Goal: Task Accomplishment & Management: Use online tool/utility

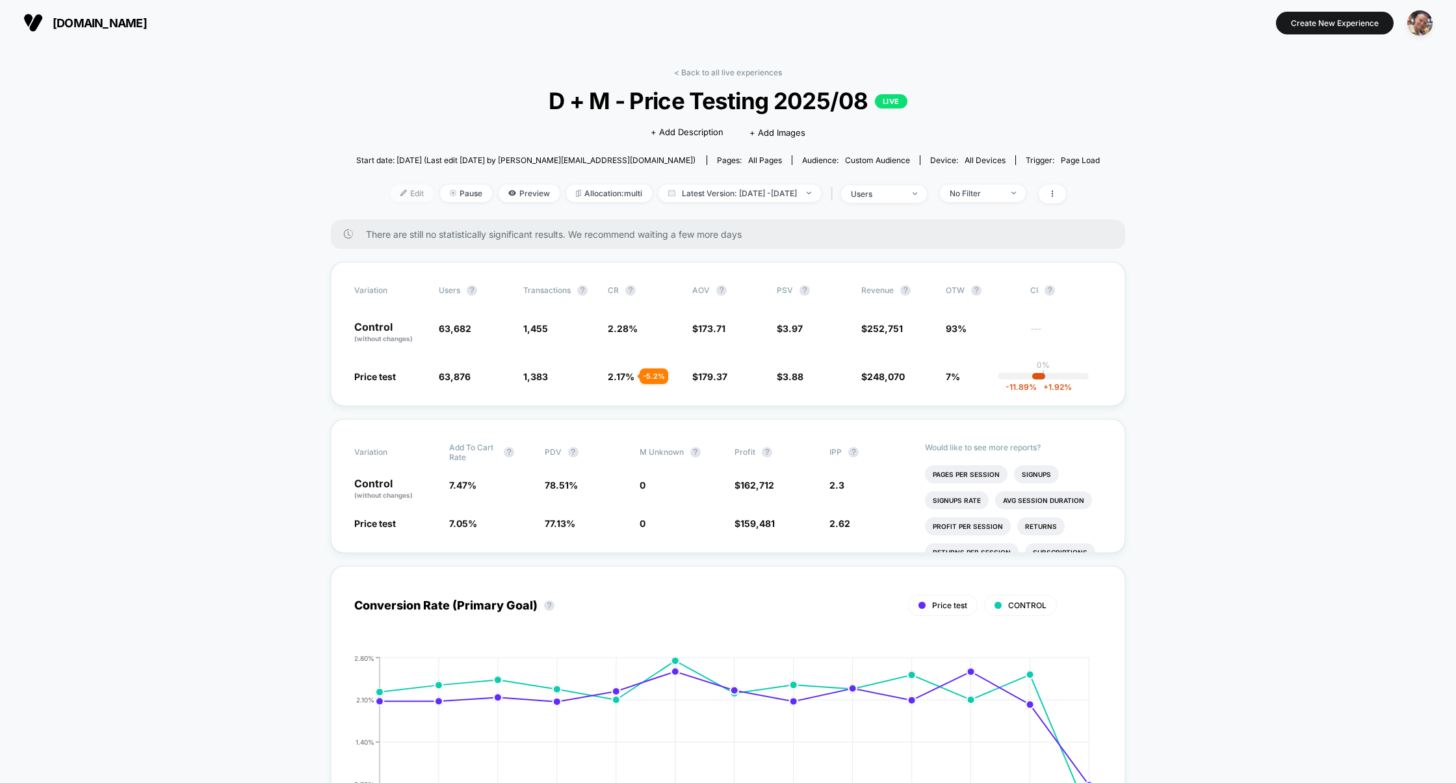
click at [400, 190] on img at bounding box center [403, 193] width 6 height 6
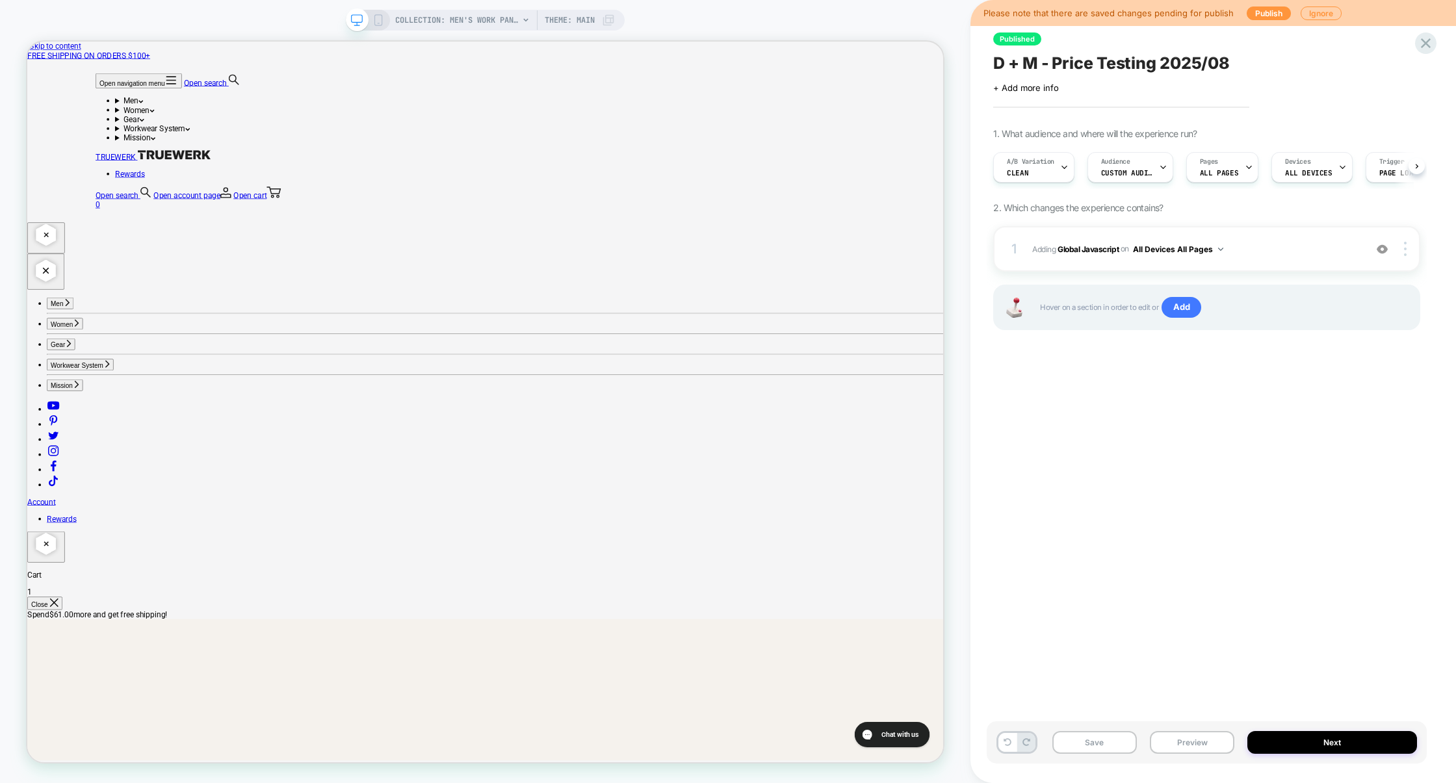
scroll to position [0, 1]
click at [0, 0] on span "Adding Global Javascript on All Devices All Pages" at bounding box center [0, 0] width 0 height 0
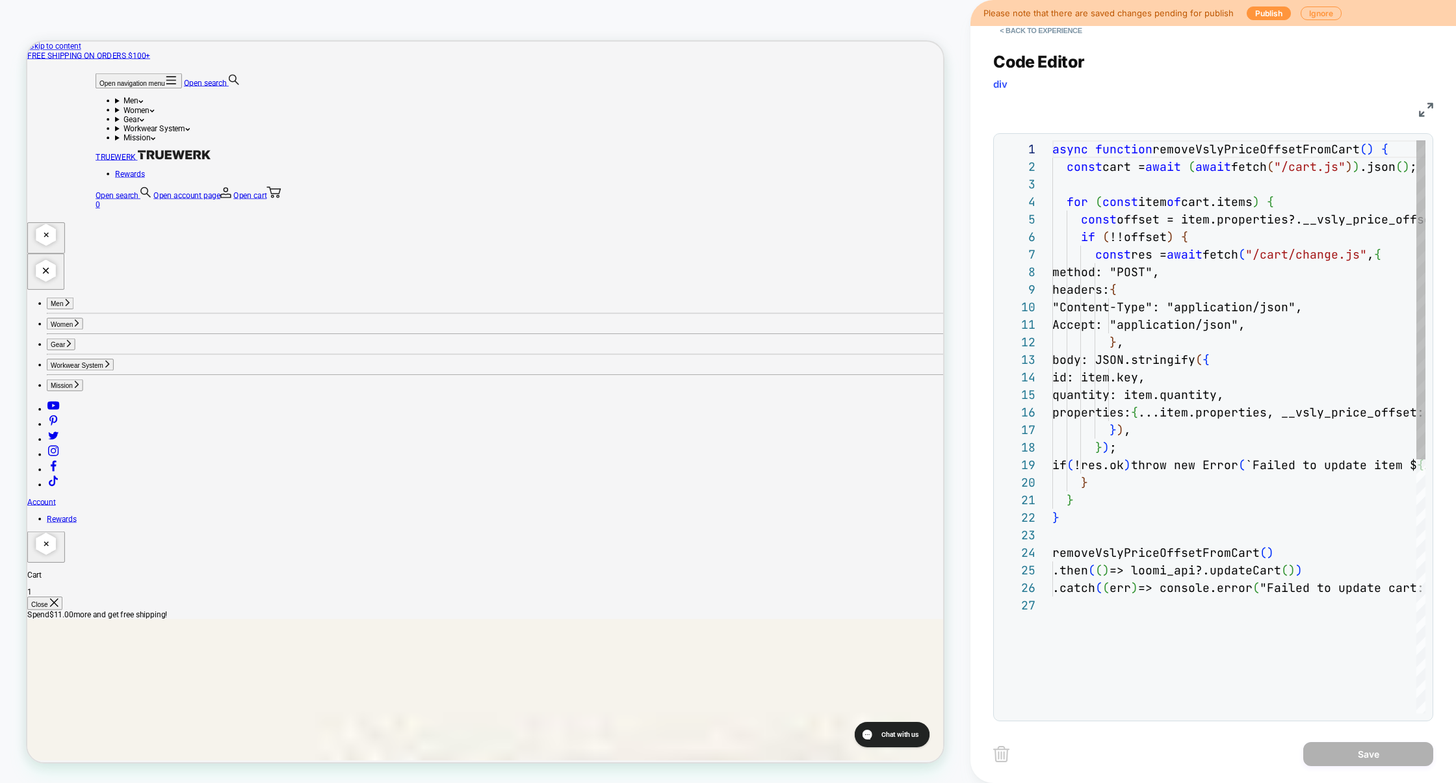
scroll to position [175, 0]
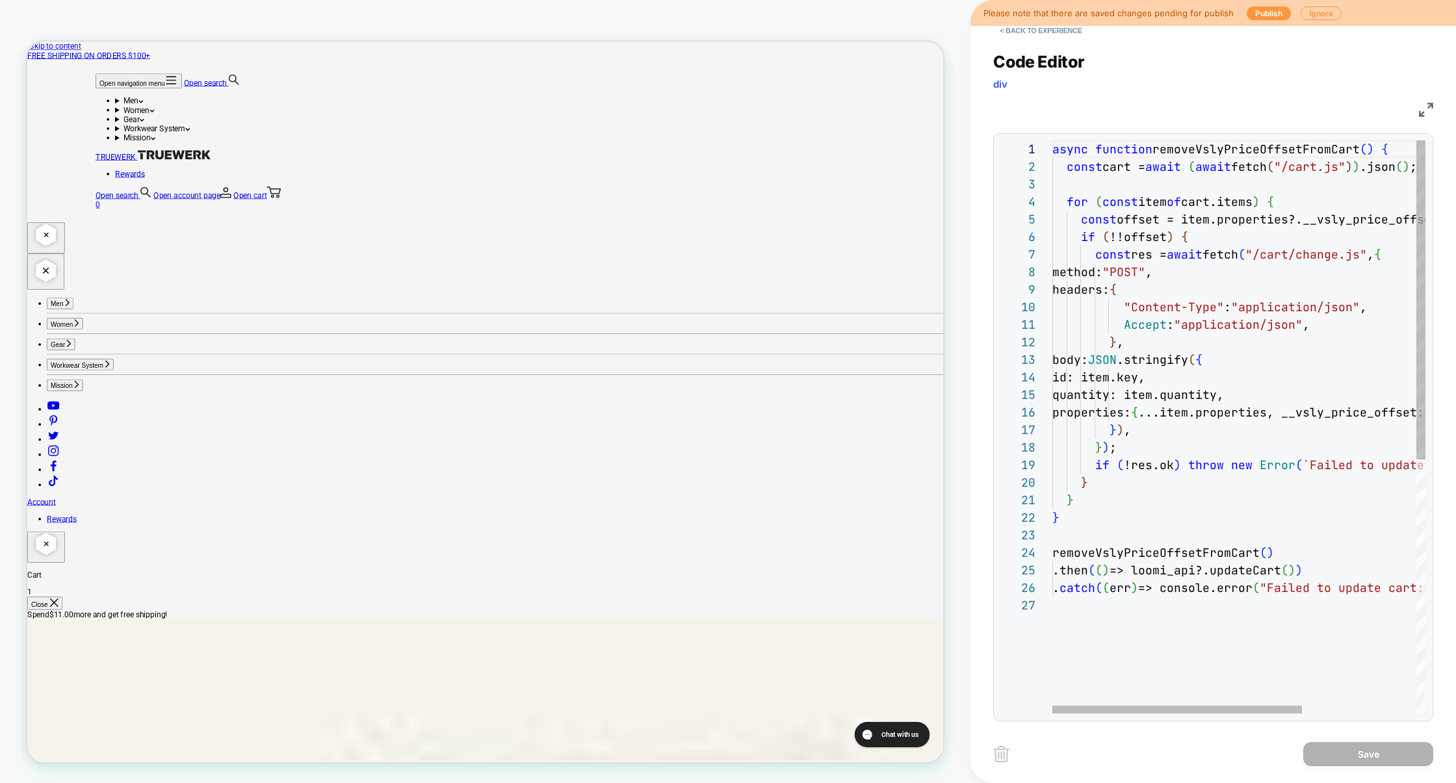
click at [1184, 270] on div "async function removeVslyPriceOffsetFromCart ( ) { const cart = await ( await f…" at bounding box center [1323, 654] width 543 height 1029
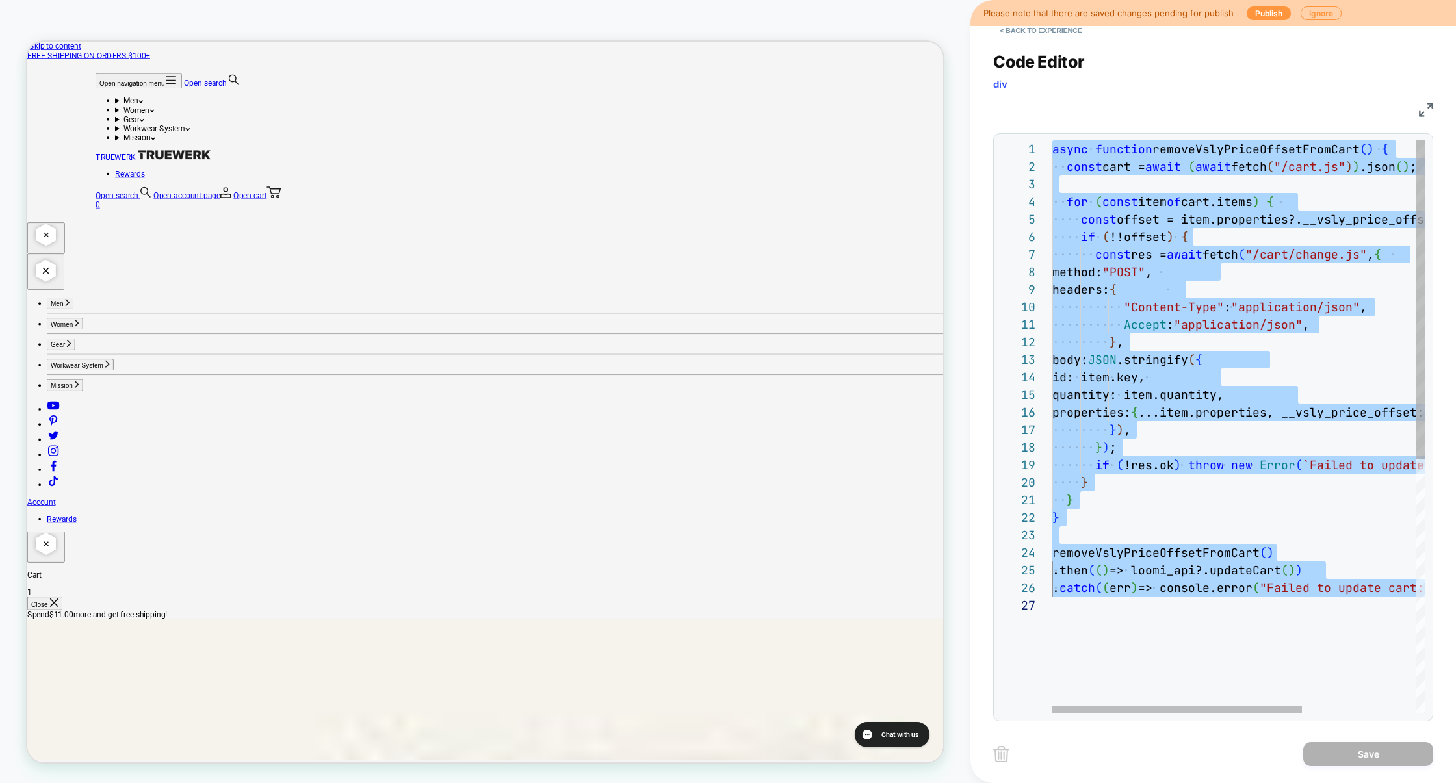
type textarea "**********"
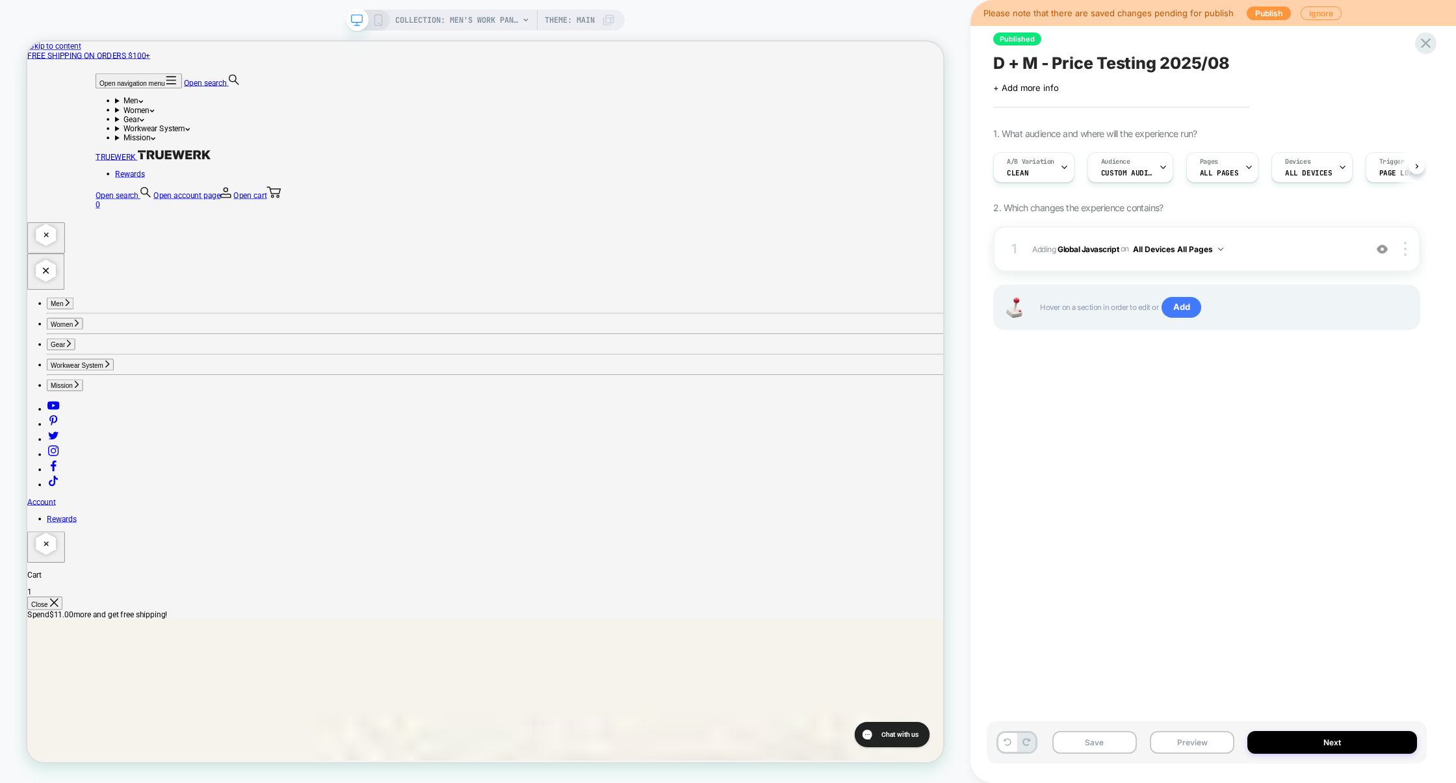
scroll to position [0, 1]
click at [1048, 162] on span "A/B Variation" at bounding box center [1029, 161] width 47 height 9
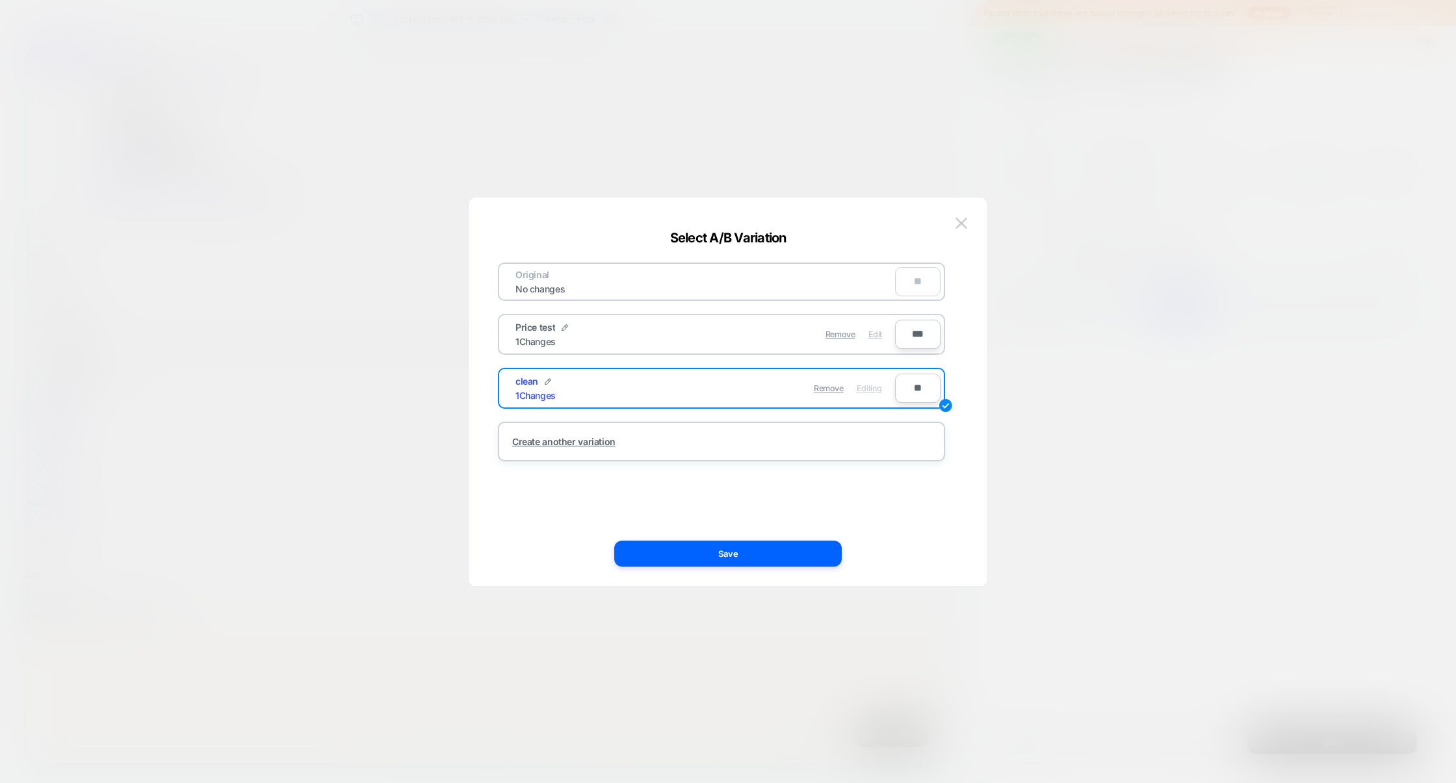
click at [874, 335] on span "Edit" at bounding box center [875, 335] width 14 height 10
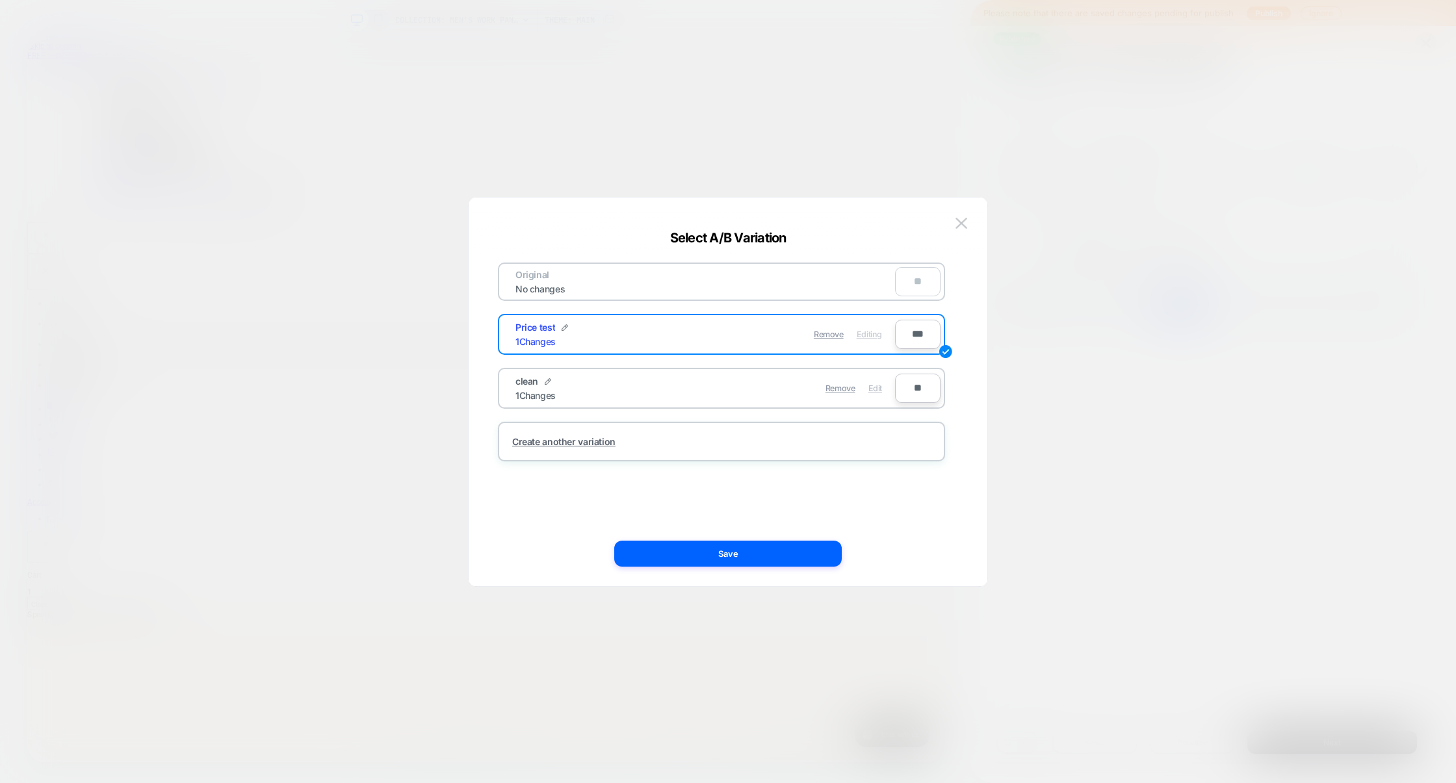
click at [0, 0] on div "Edit" at bounding box center [0, 0] width 0 height 0
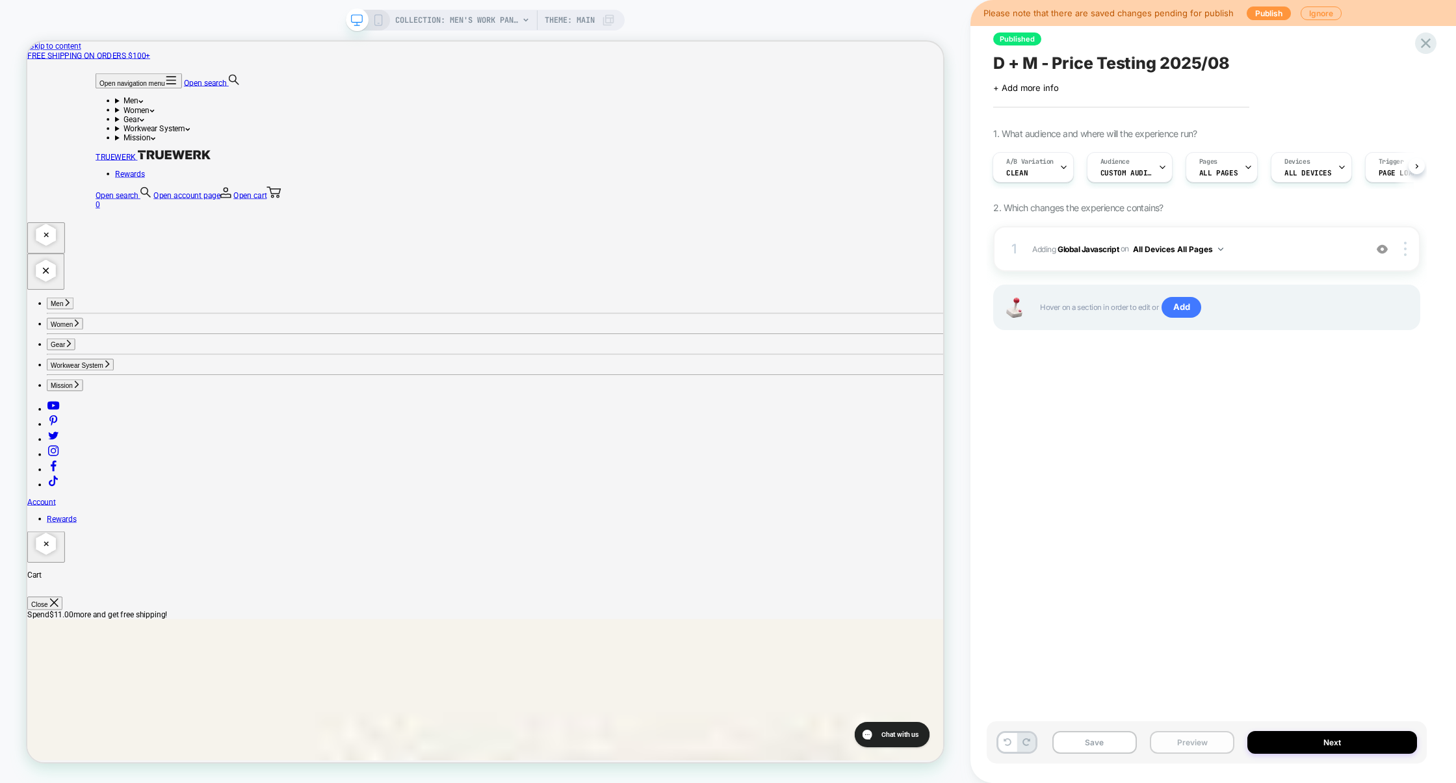
click at [1214, 739] on button "Preview" at bounding box center [1192, 742] width 84 height 23
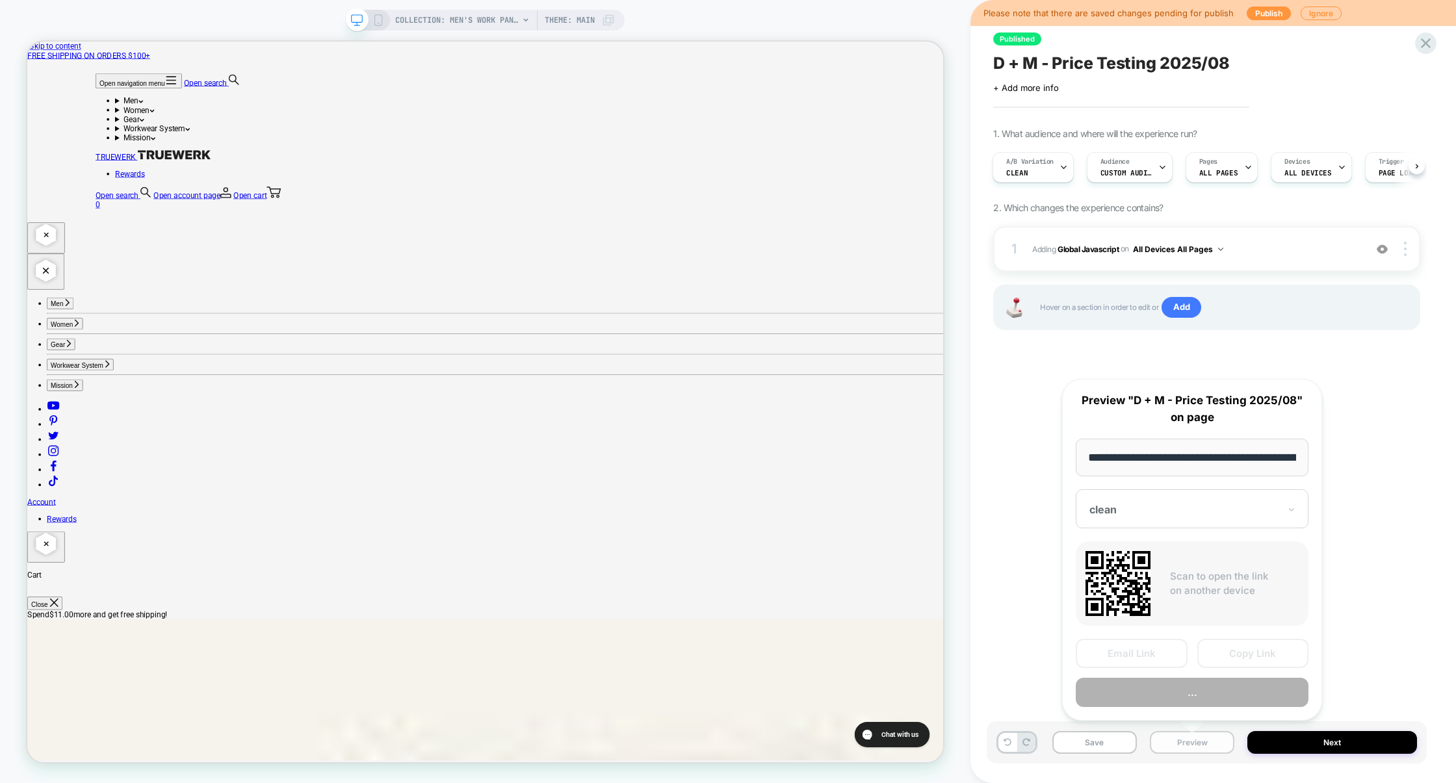
scroll to position [0, 211]
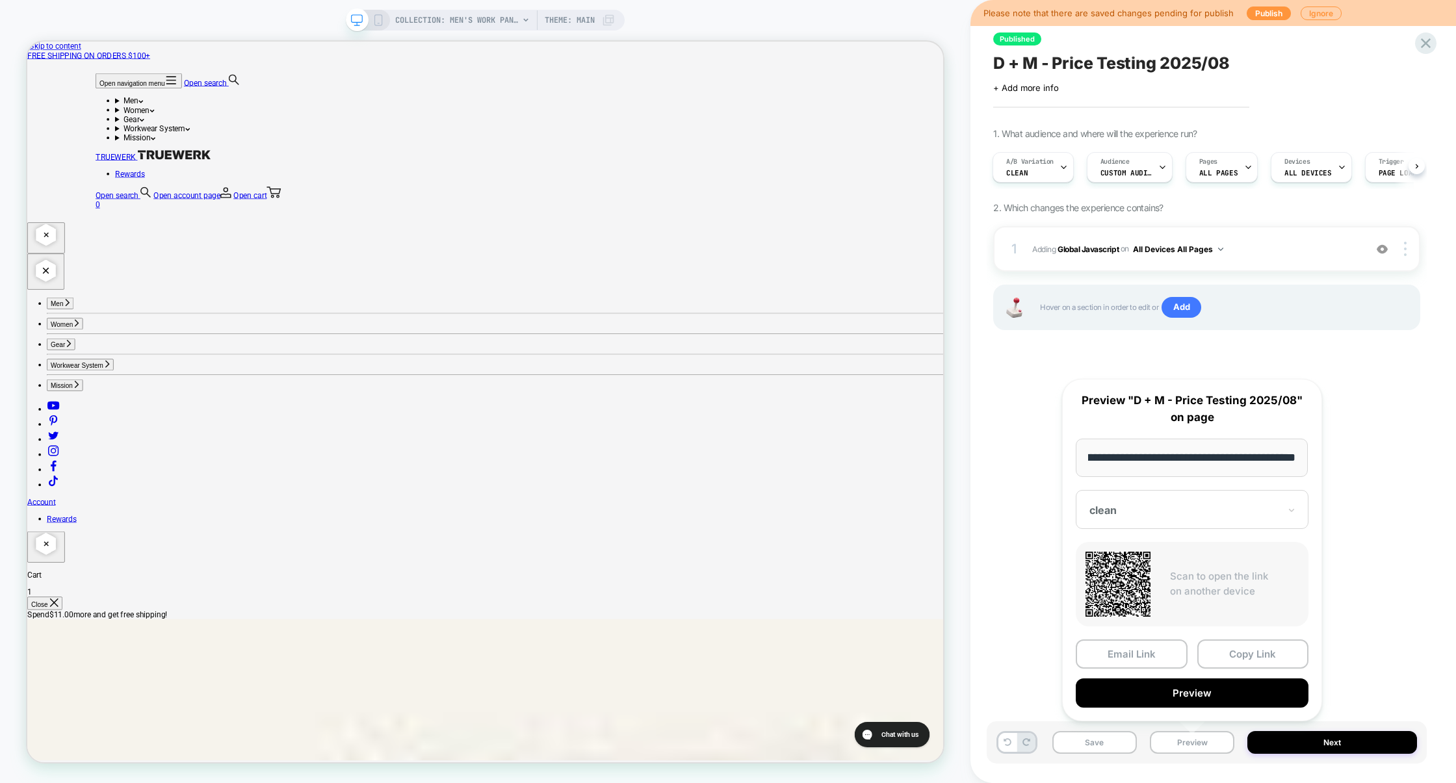
click at [1276, 514] on div at bounding box center [1184, 510] width 190 height 13
click at [1133, 561] on div "Price test" at bounding box center [1192, 554] width 220 height 23
click at [0, 0] on button "Preview" at bounding box center [0, 0] width 0 height 0
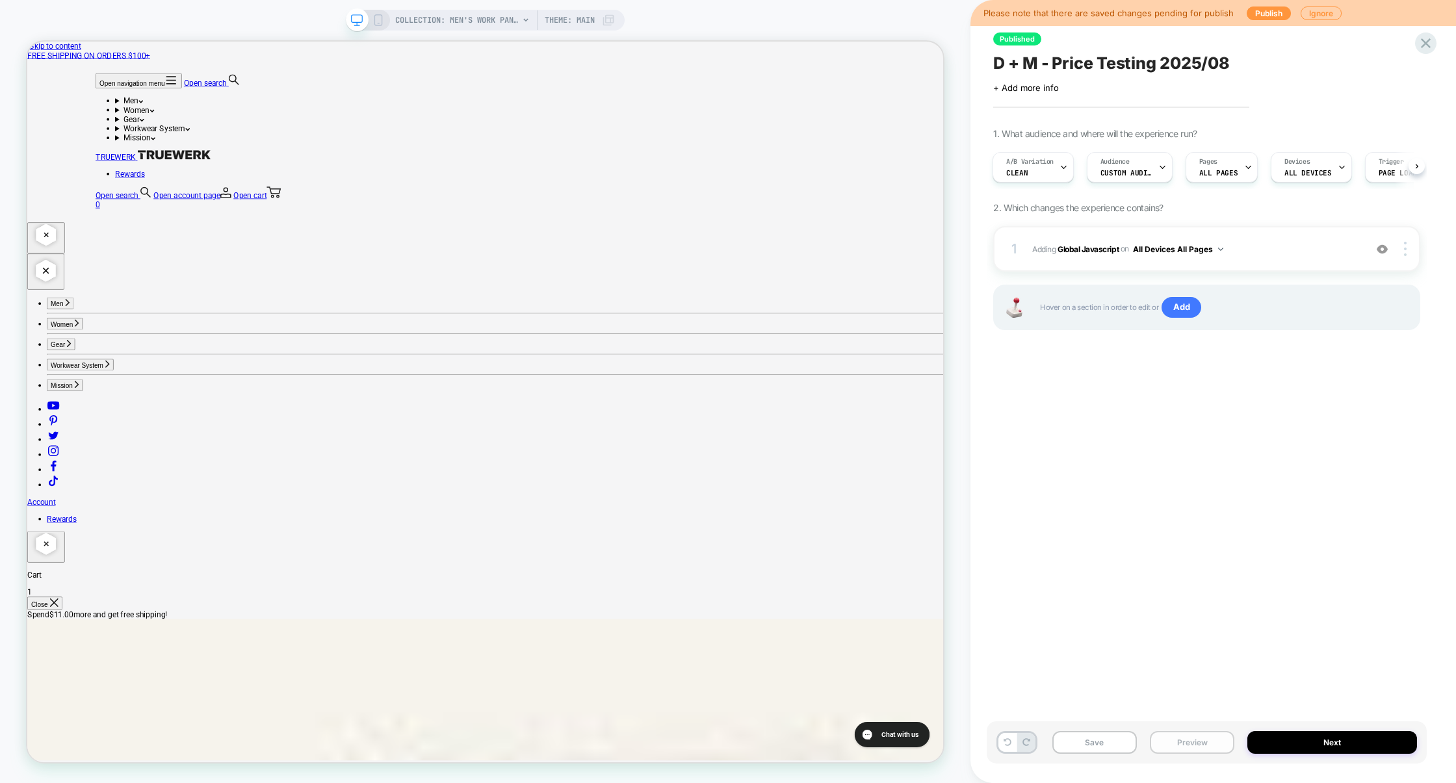
click at [1199, 741] on button "Preview" at bounding box center [1192, 742] width 84 height 23
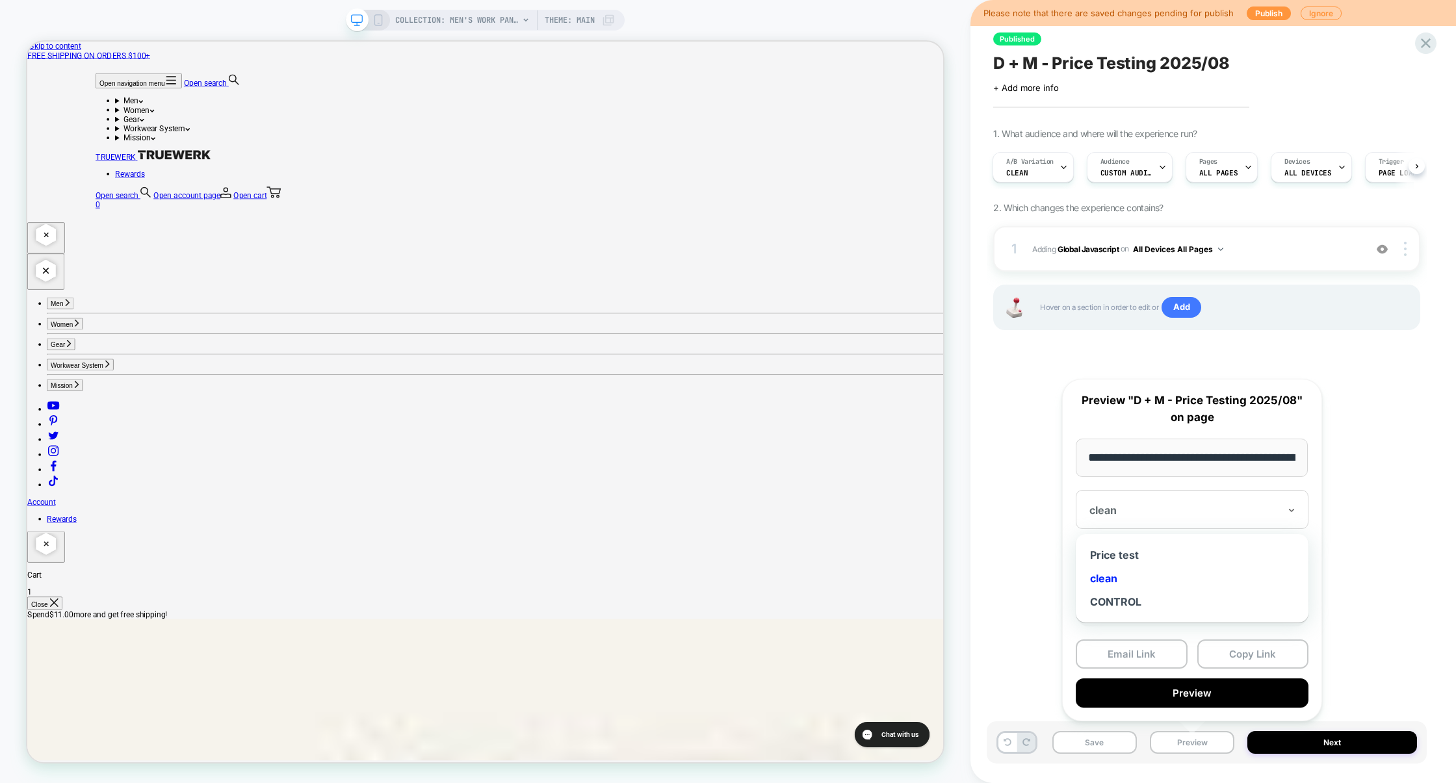
click at [0, 0] on div at bounding box center [0, 0] width 0 height 0
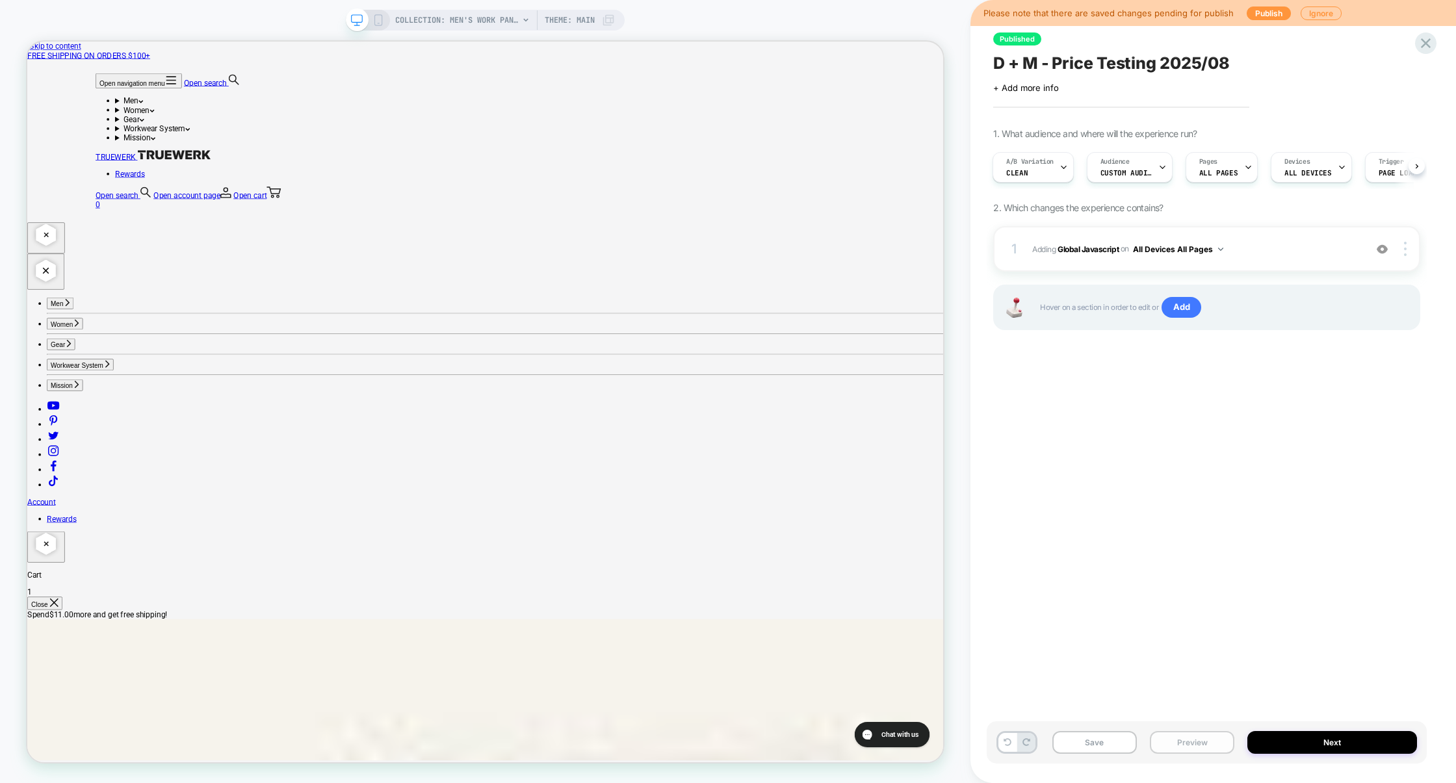
click at [1188, 753] on button "Preview" at bounding box center [1192, 742] width 84 height 23
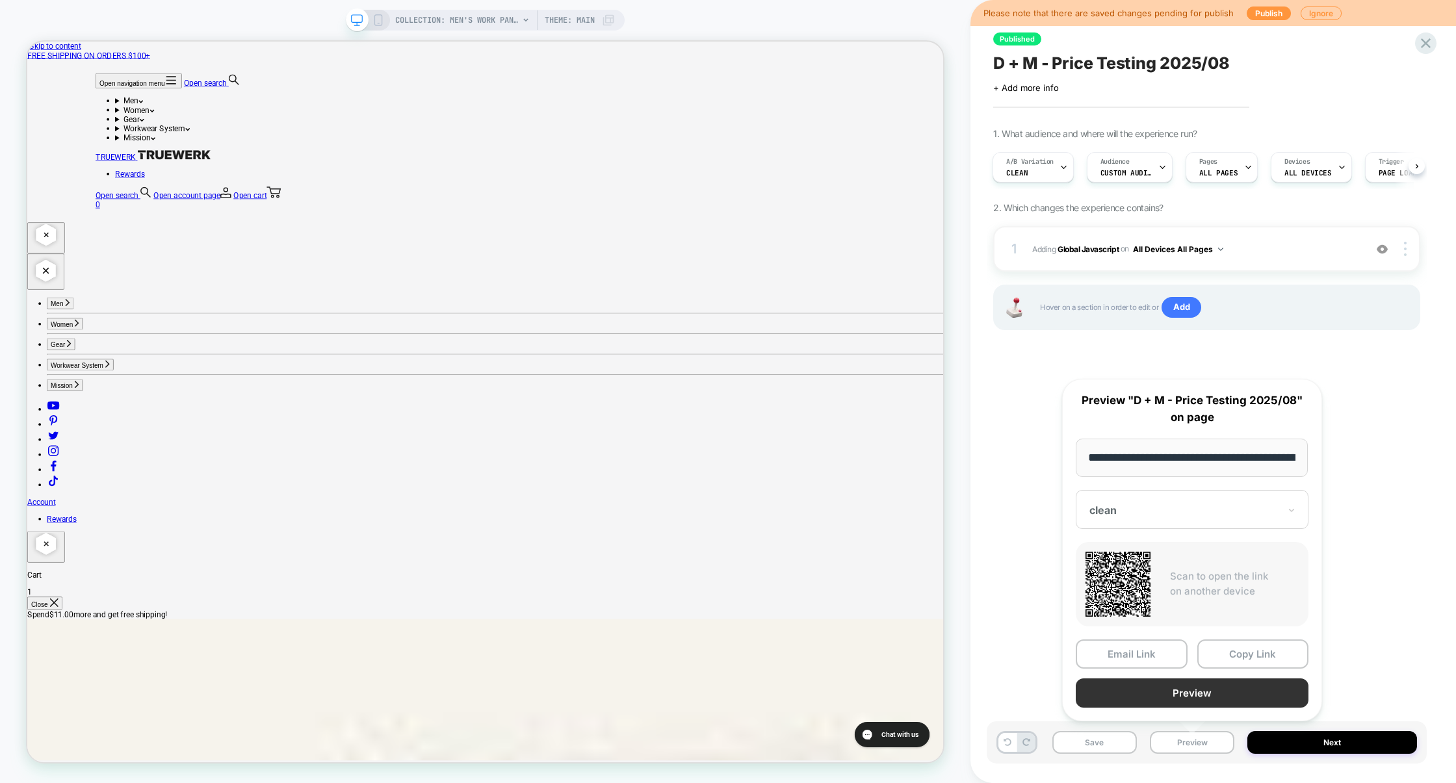
click at [1204, 691] on button "Preview" at bounding box center [1192, 693] width 233 height 29
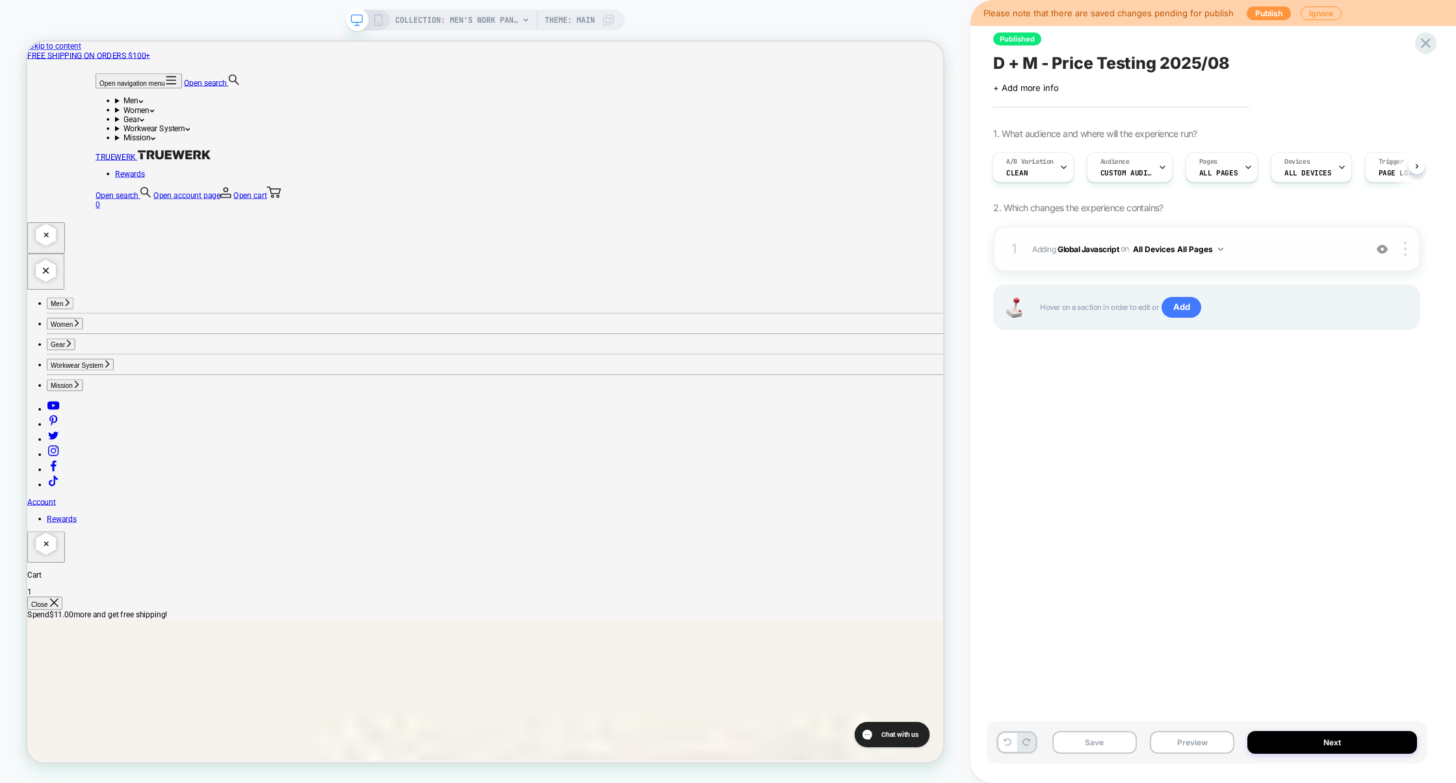
click at [1294, 242] on span "Adding Global Javascript on All Devices All Pages" at bounding box center [1195, 249] width 326 height 16
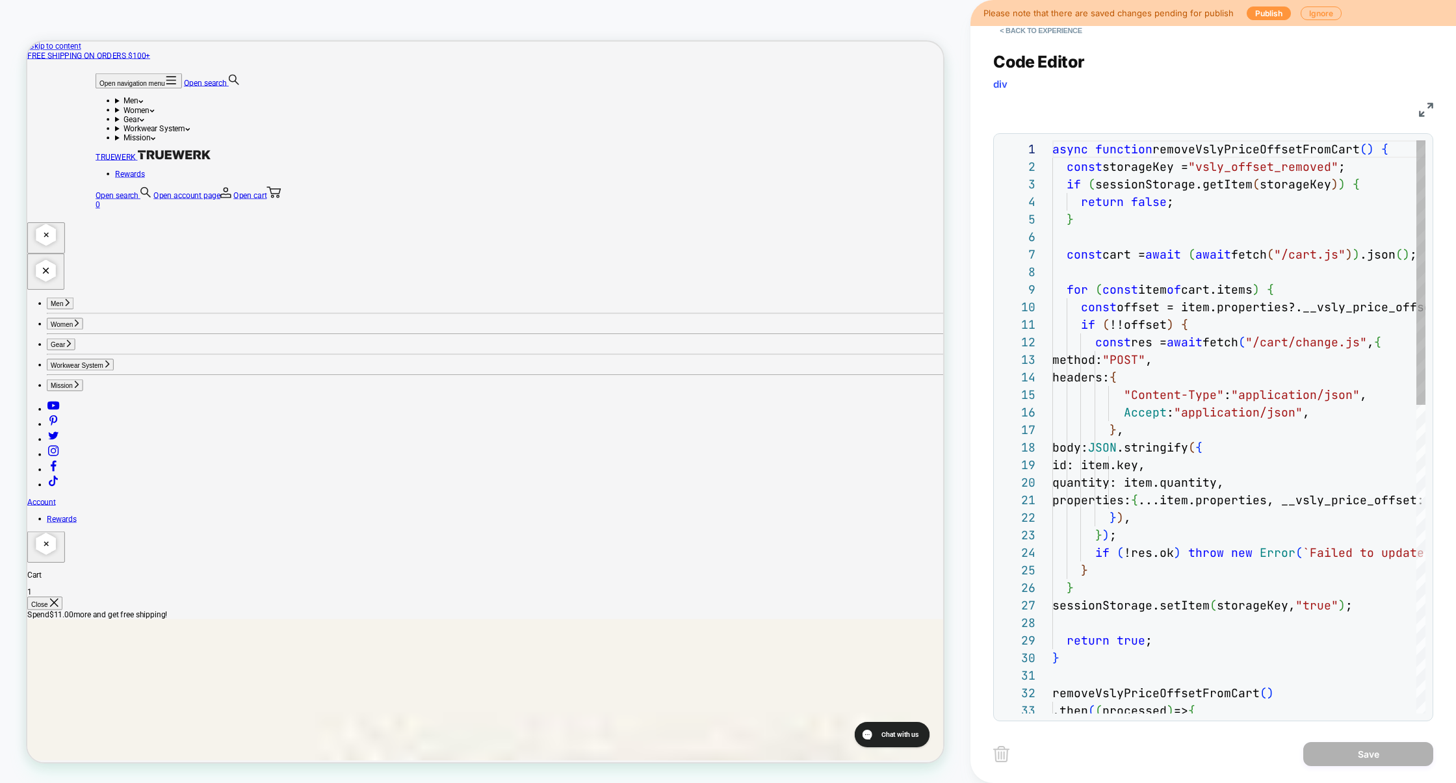
scroll to position [175, 0]
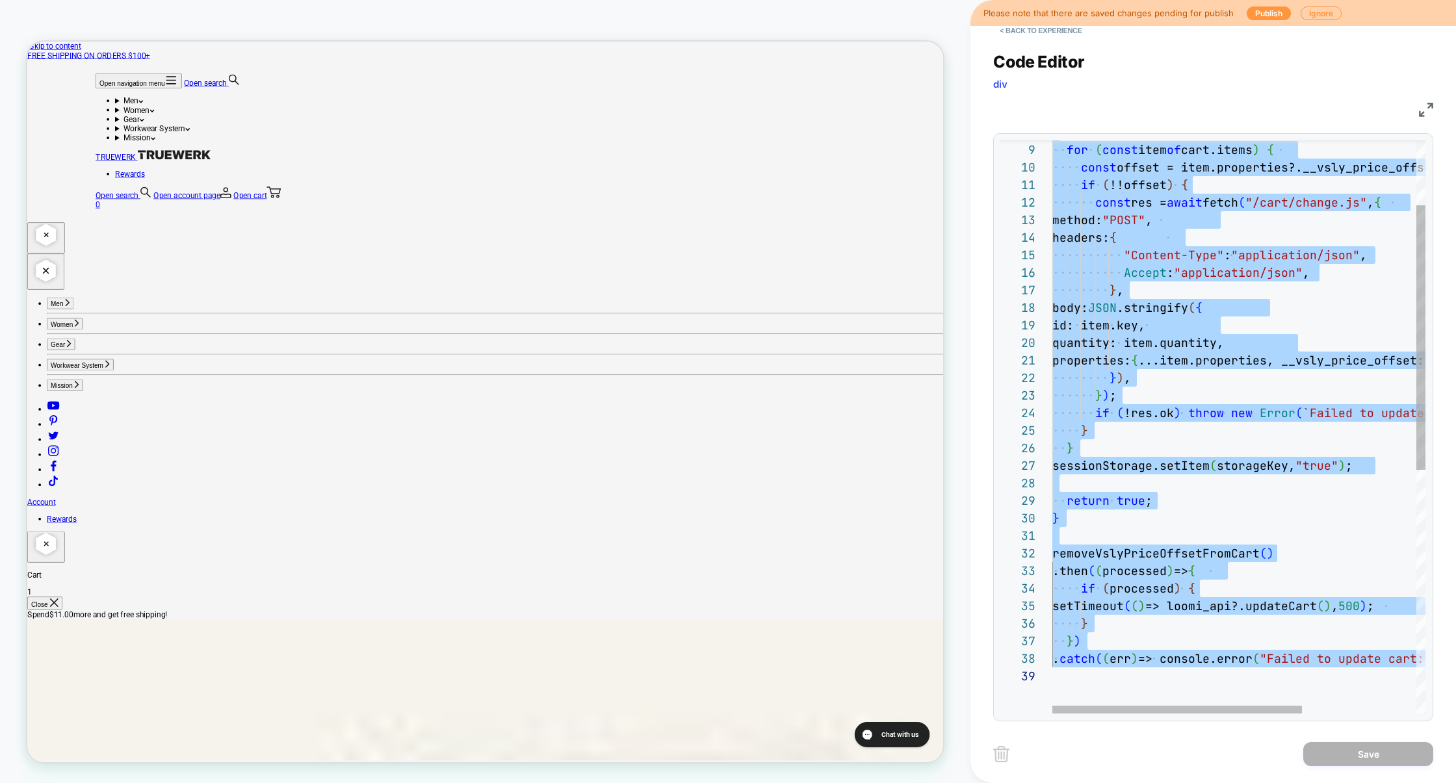
scroll to position [0, 0]
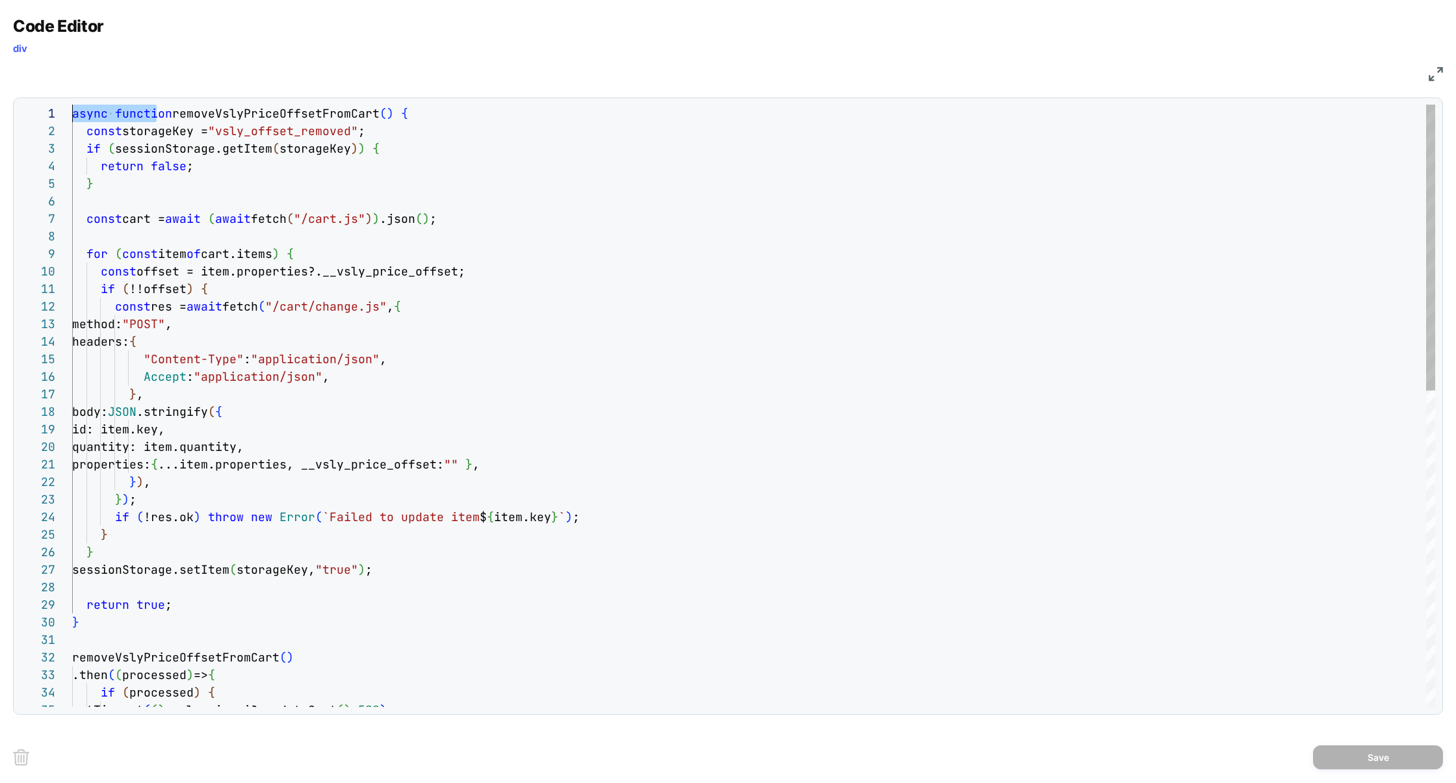
drag, startPoint x: 153, startPoint y: 114, endPoint x: 34, endPoint y: 114, distance: 119.6
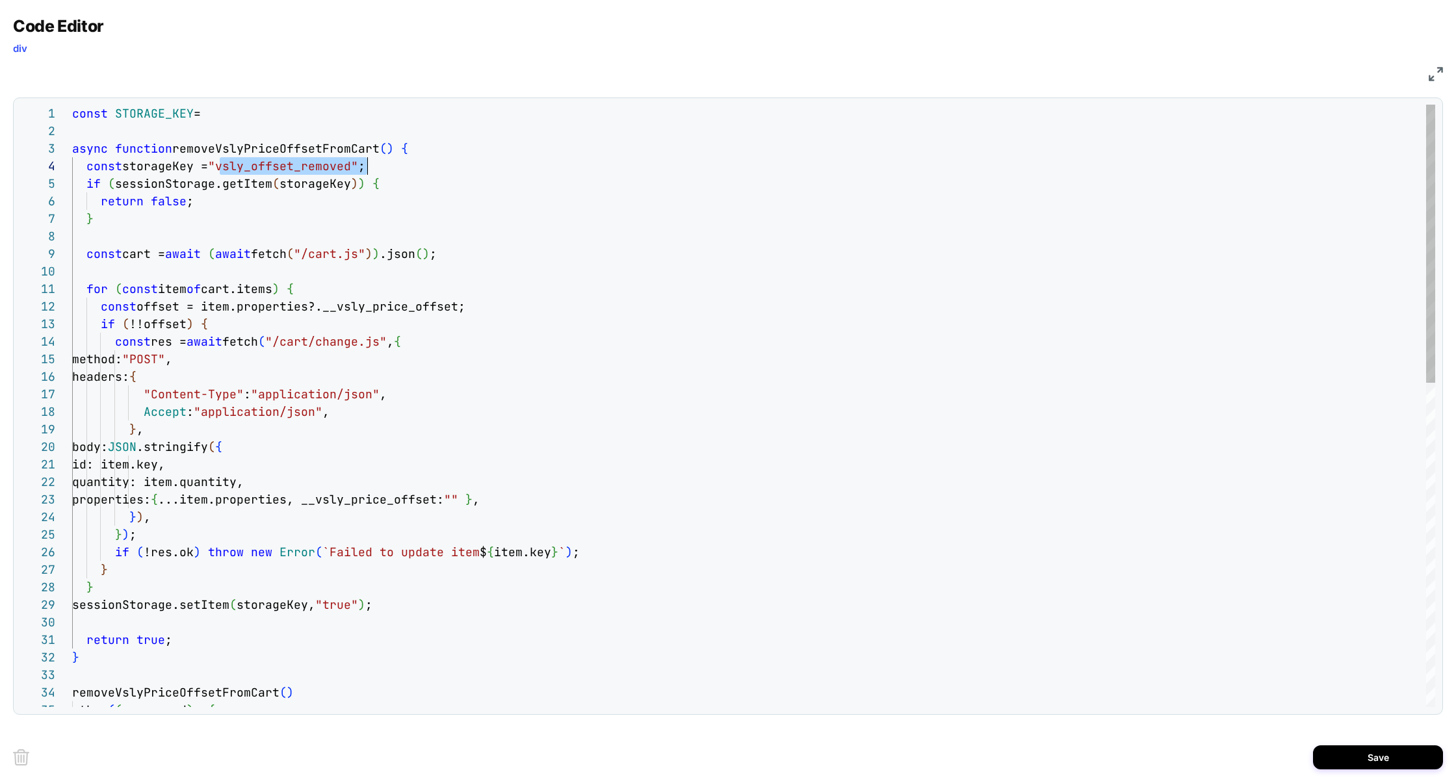
scroll to position [53, 295]
drag, startPoint x: 221, startPoint y: 166, endPoint x: 367, endPoint y: 174, distance: 145.8
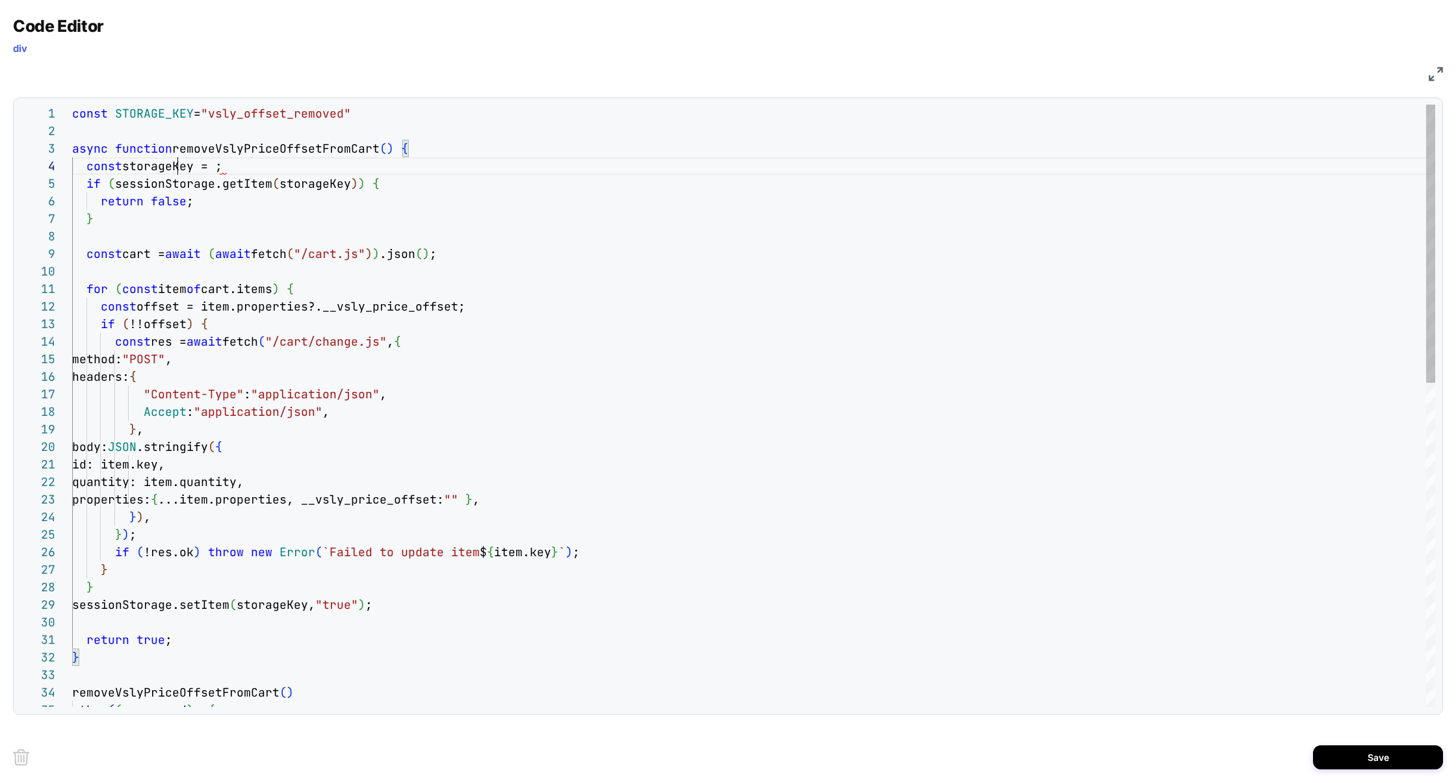
scroll to position [53, 126]
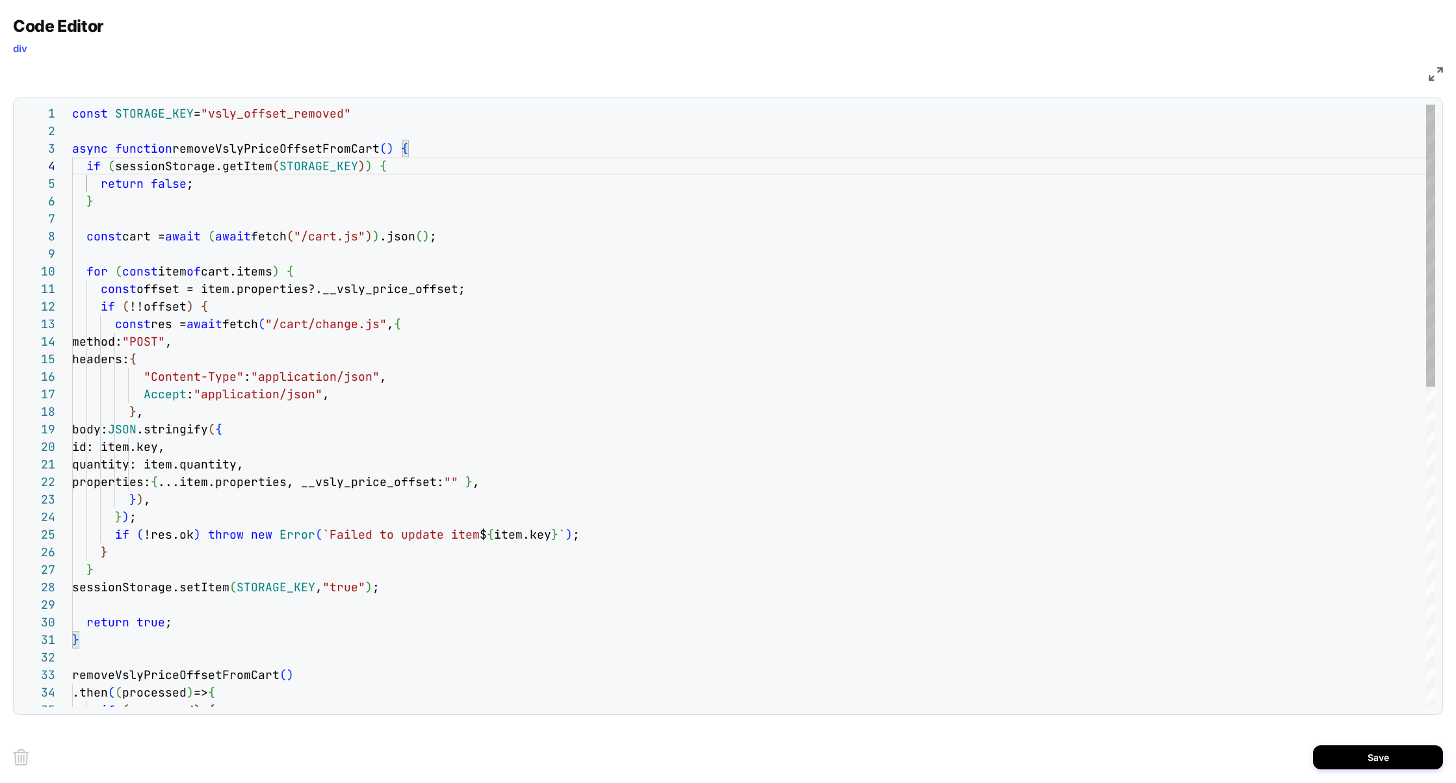
scroll to position [0, 168]
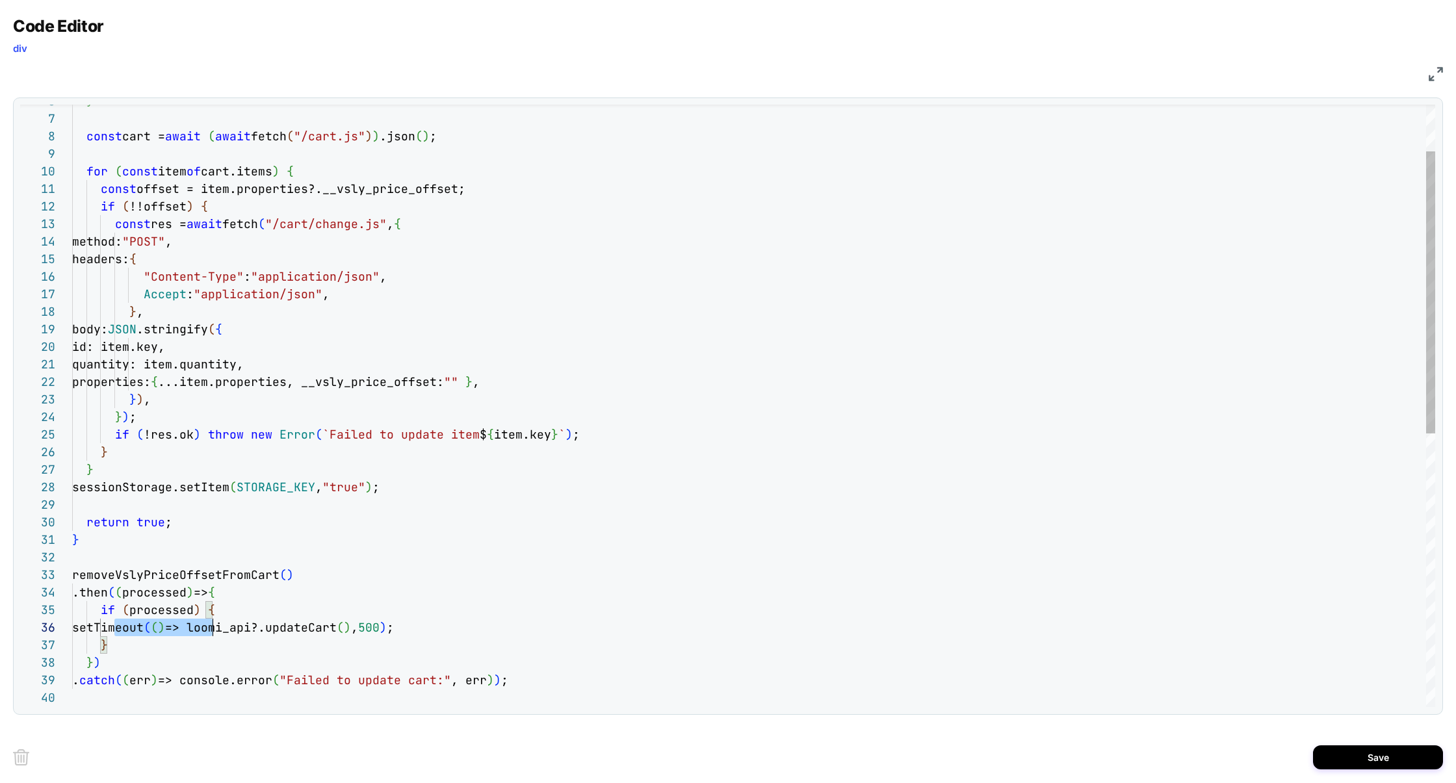
scroll to position [87, 372]
drag, startPoint x: 116, startPoint y: 630, endPoint x: 469, endPoint y: 624, distance: 353.0
click at [469, 625] on div "setTimeout ( ( ) => loomi_api?.updateCart ( ) , 500 ) ;" at bounding box center [753, 628] width 1363 height 18
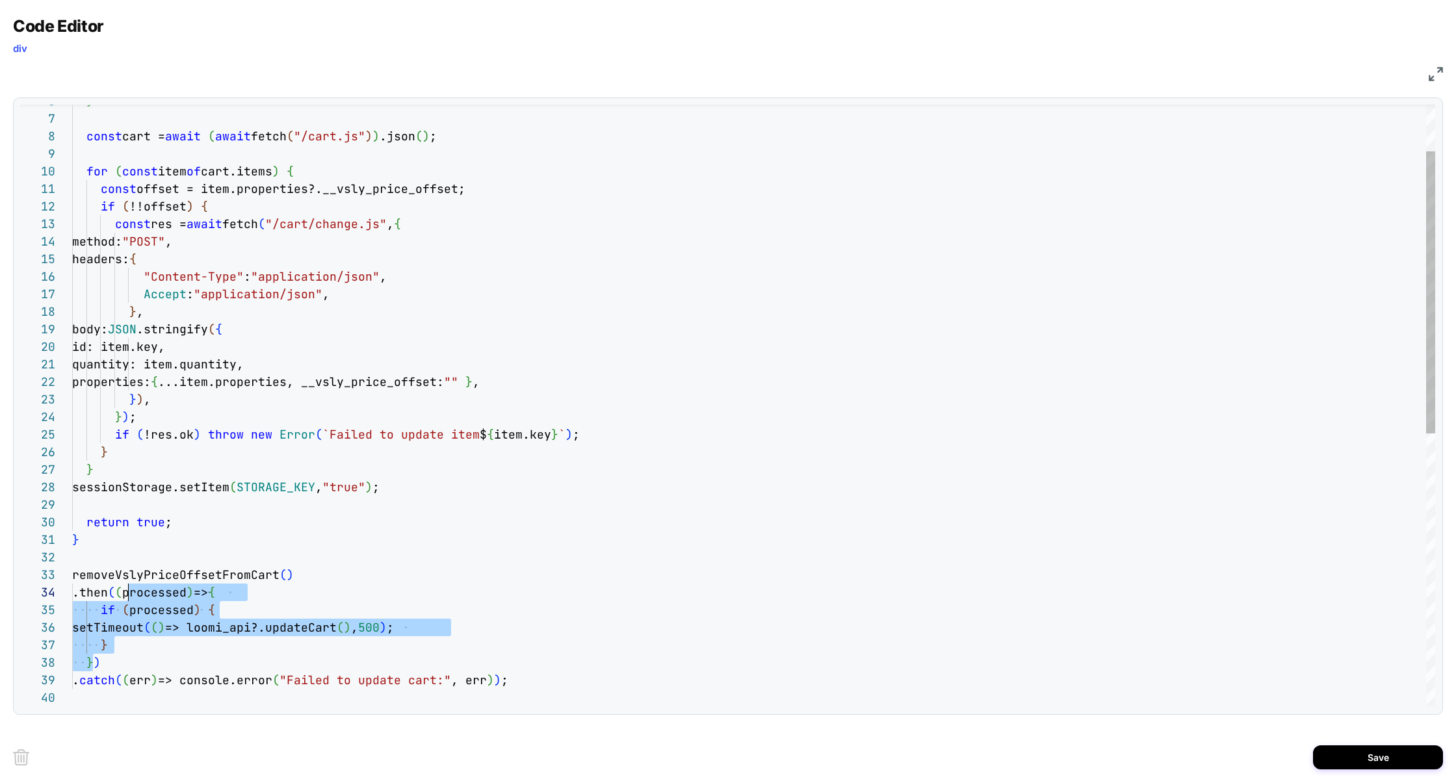
drag, startPoint x: 94, startPoint y: 663, endPoint x: 130, endPoint y: 593, distance: 79.1
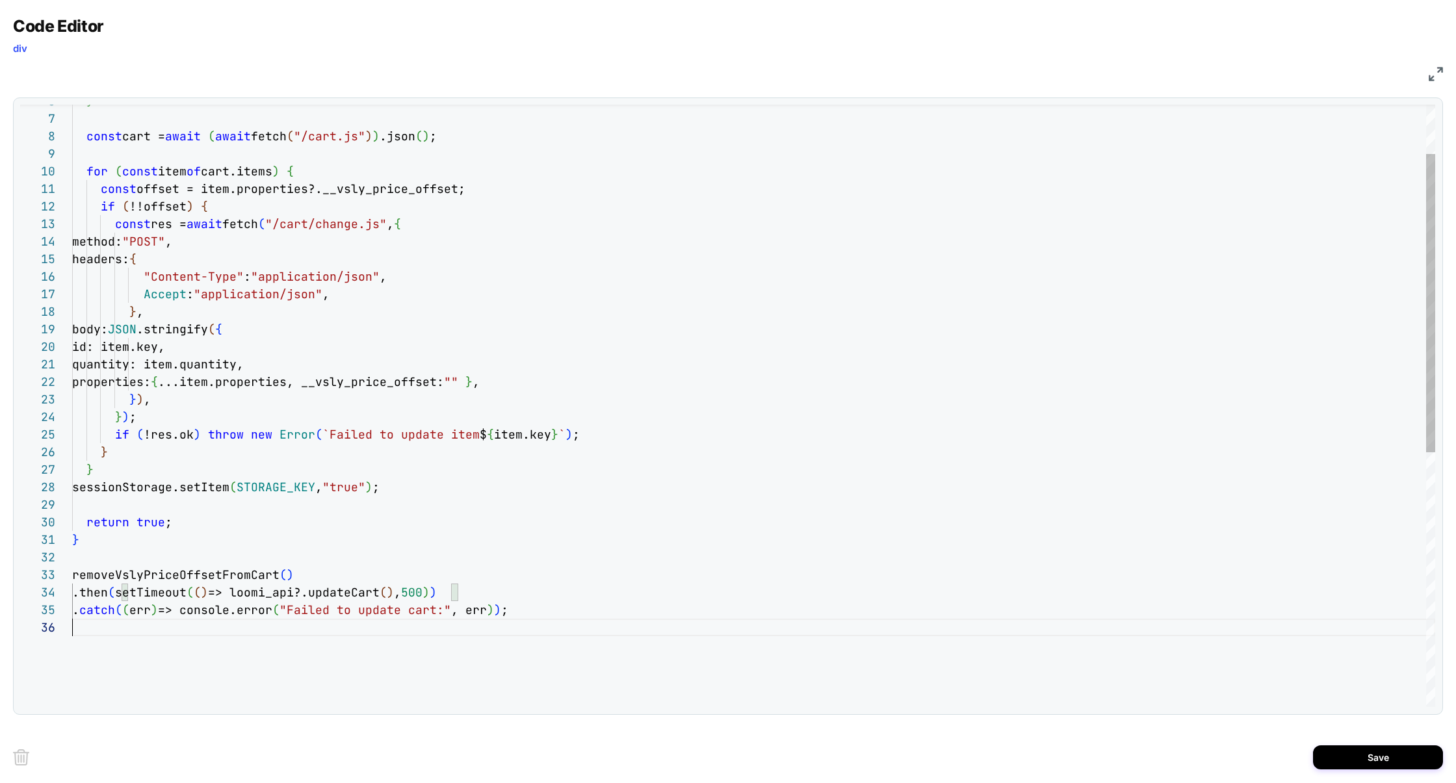
scroll to position [87, 0]
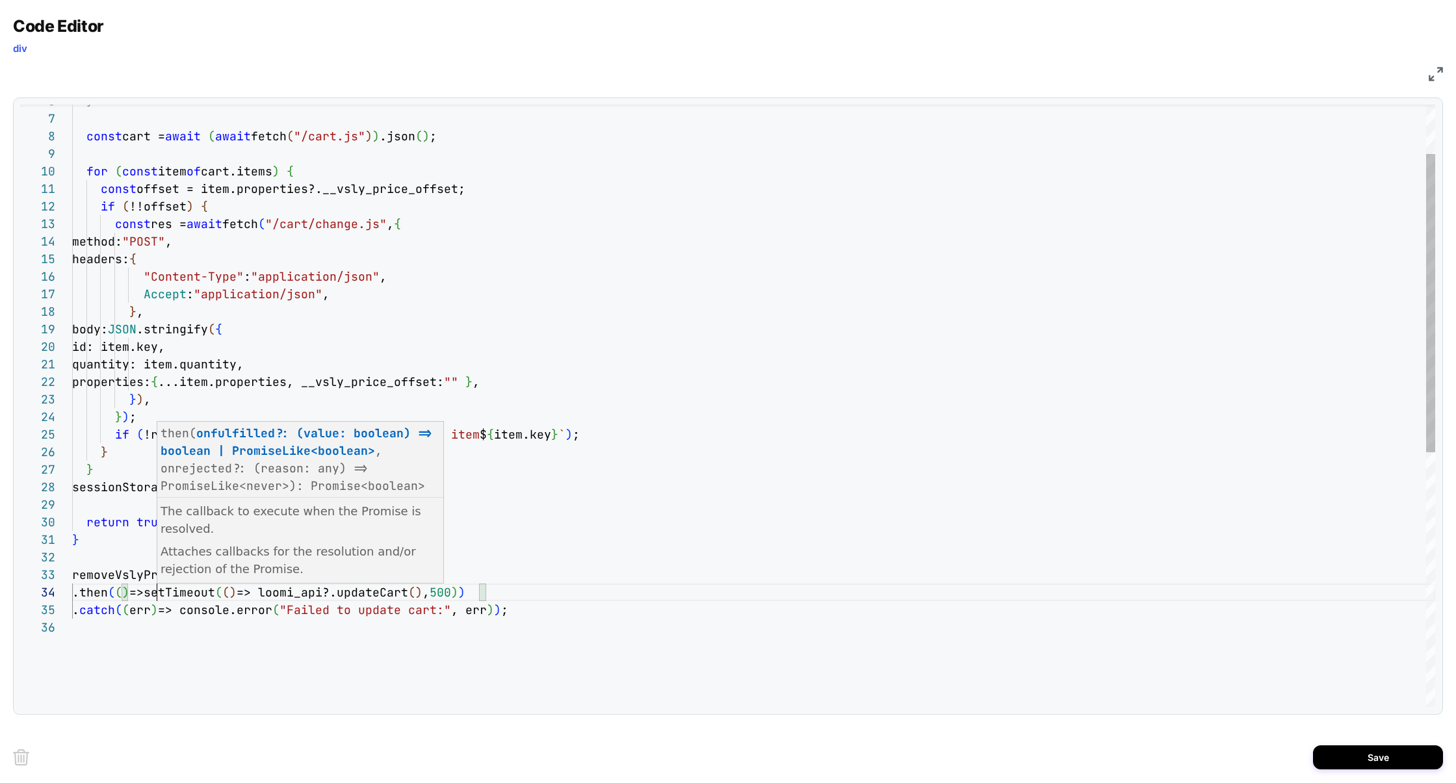
scroll to position [53, 84]
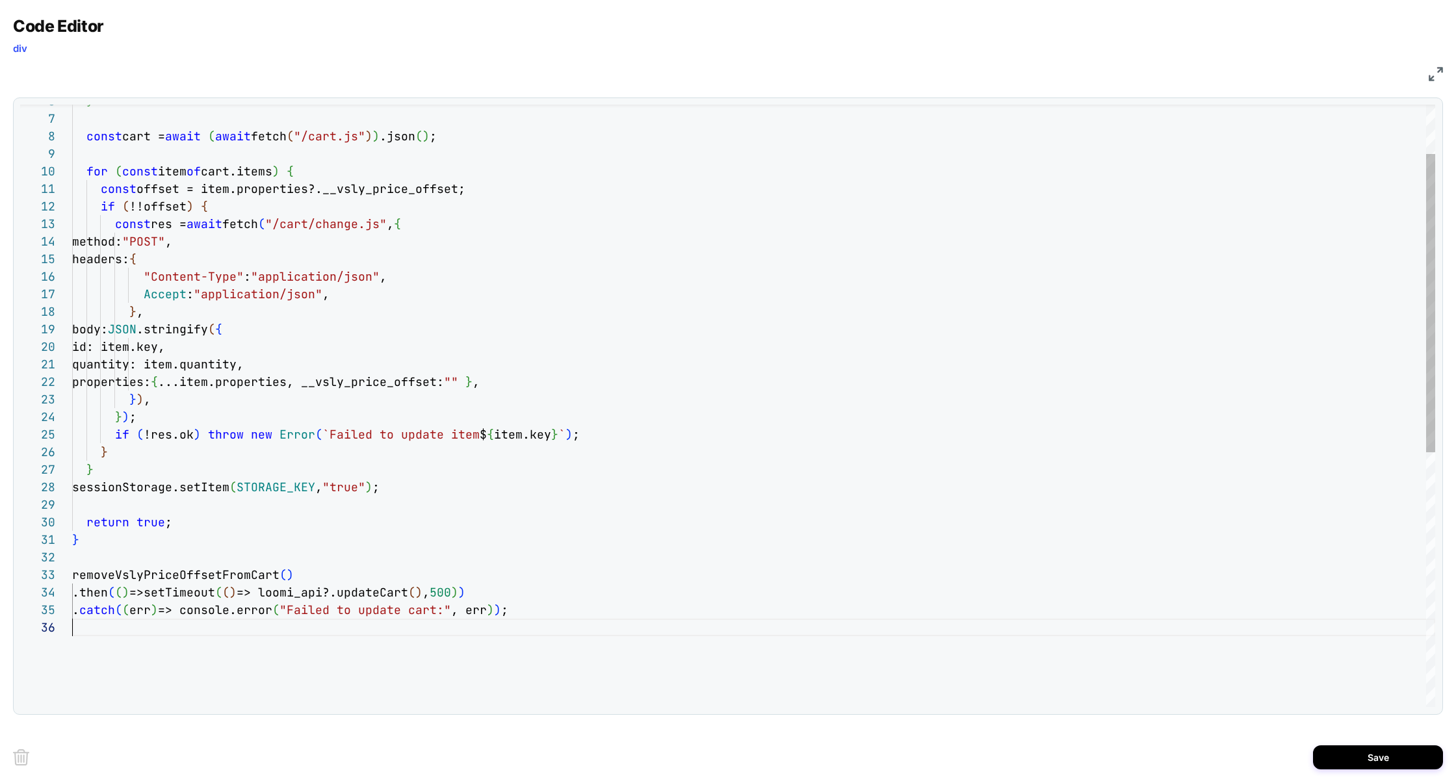
scroll to position [87, 0]
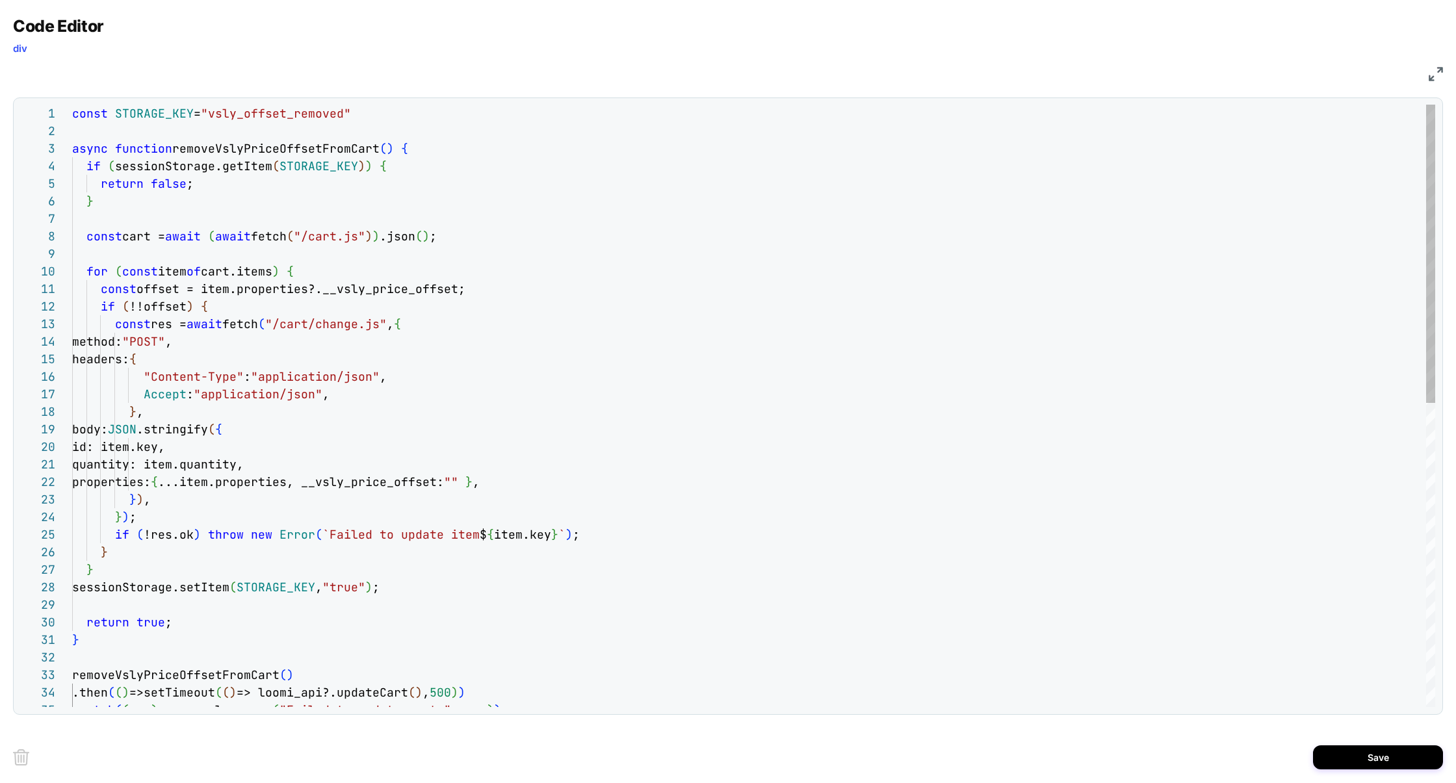
drag, startPoint x: 202, startPoint y: 624, endPoint x: 36, endPoint y: 609, distance: 166.4
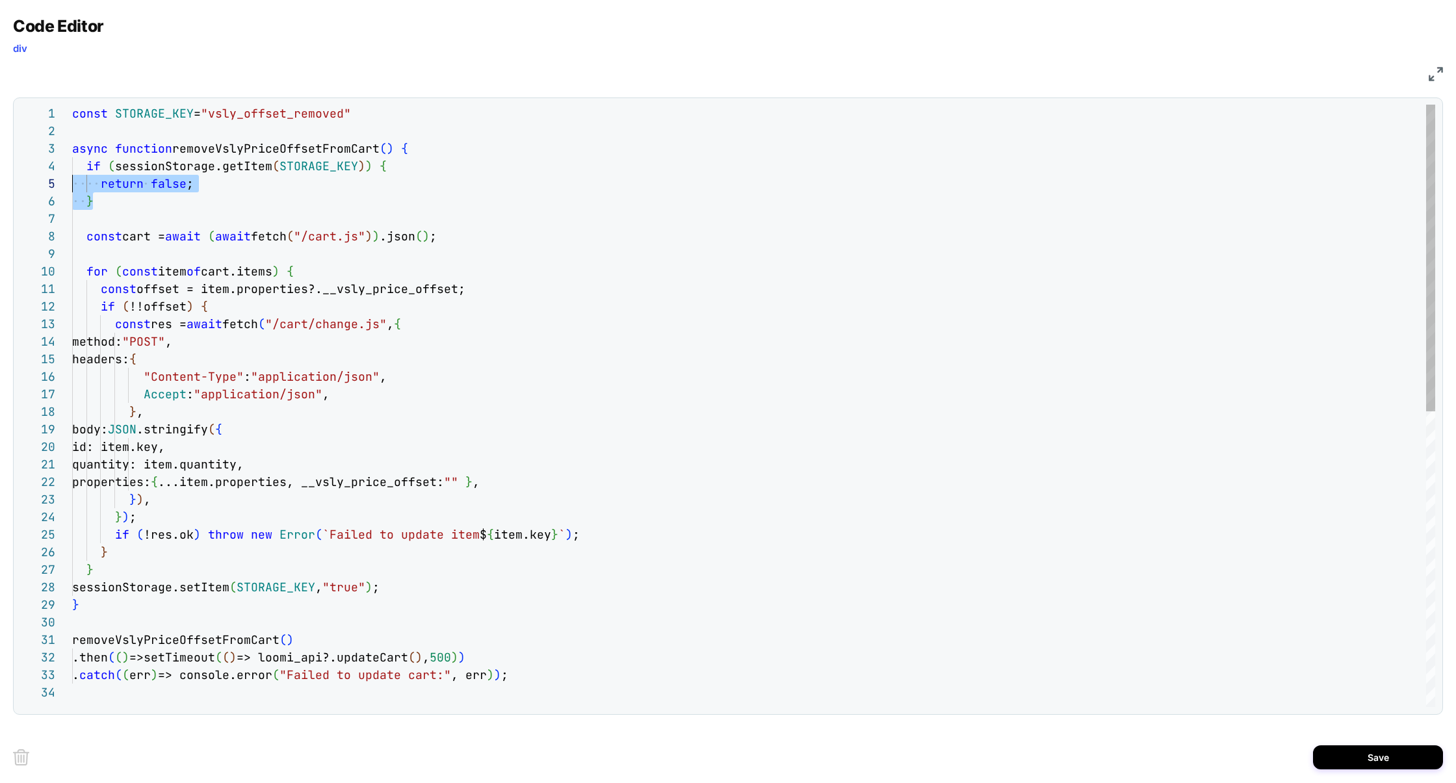
scroll to position [53, 0]
drag, startPoint x: 148, startPoint y: 207, endPoint x: 34, endPoint y: 170, distance: 119.6
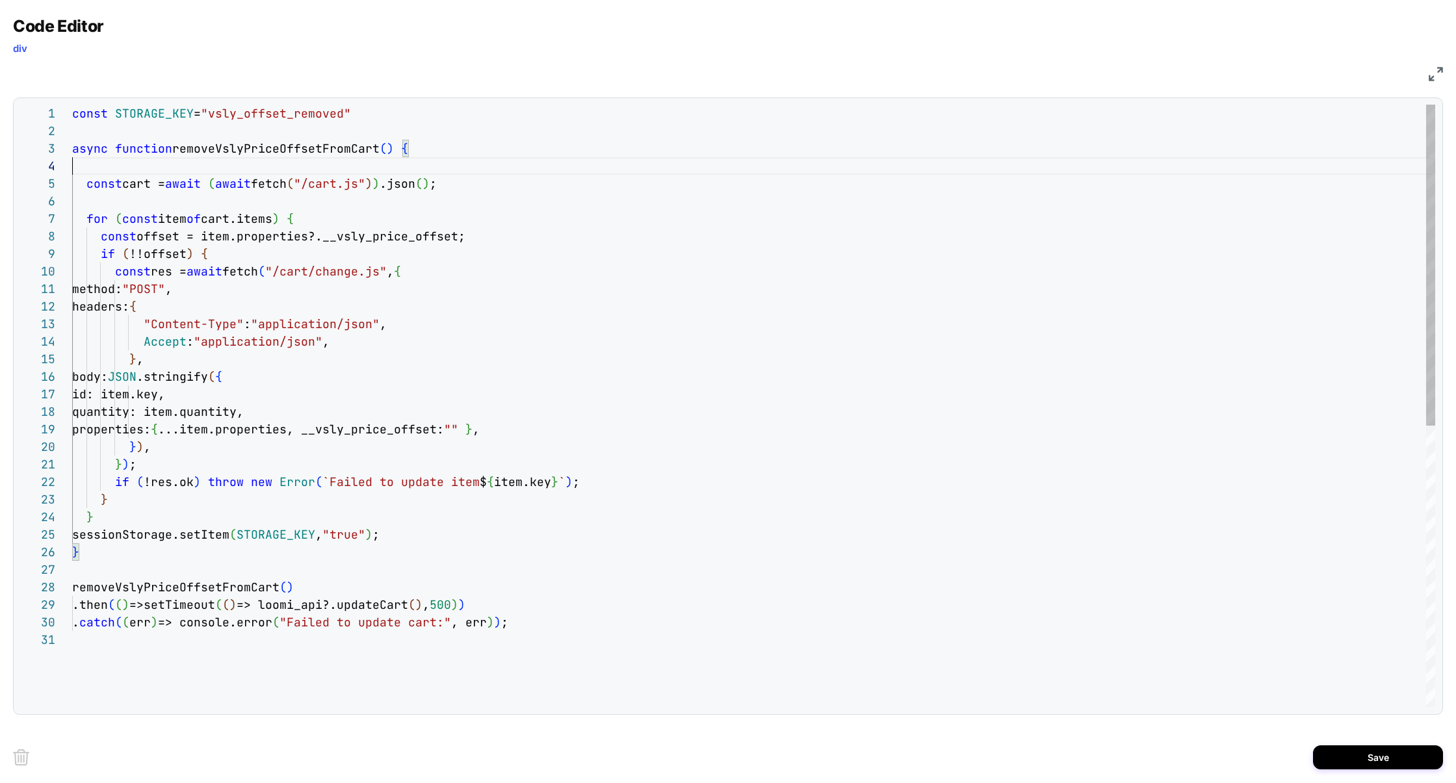
scroll to position [35, 337]
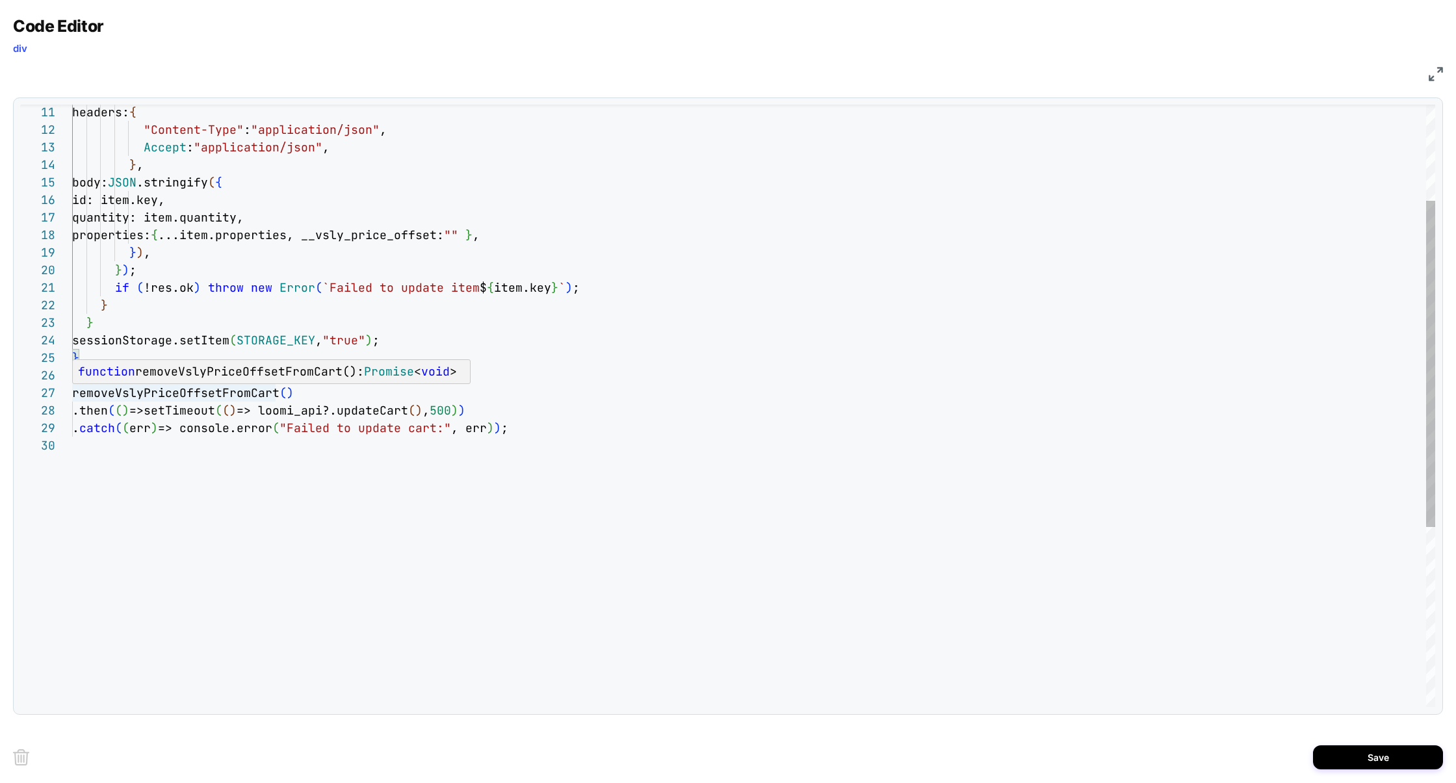
click at [0, 0] on div "function removeVslyPriceOffsetFromCart(): Promise < void >" at bounding box center [0, 0] width 0 height 0
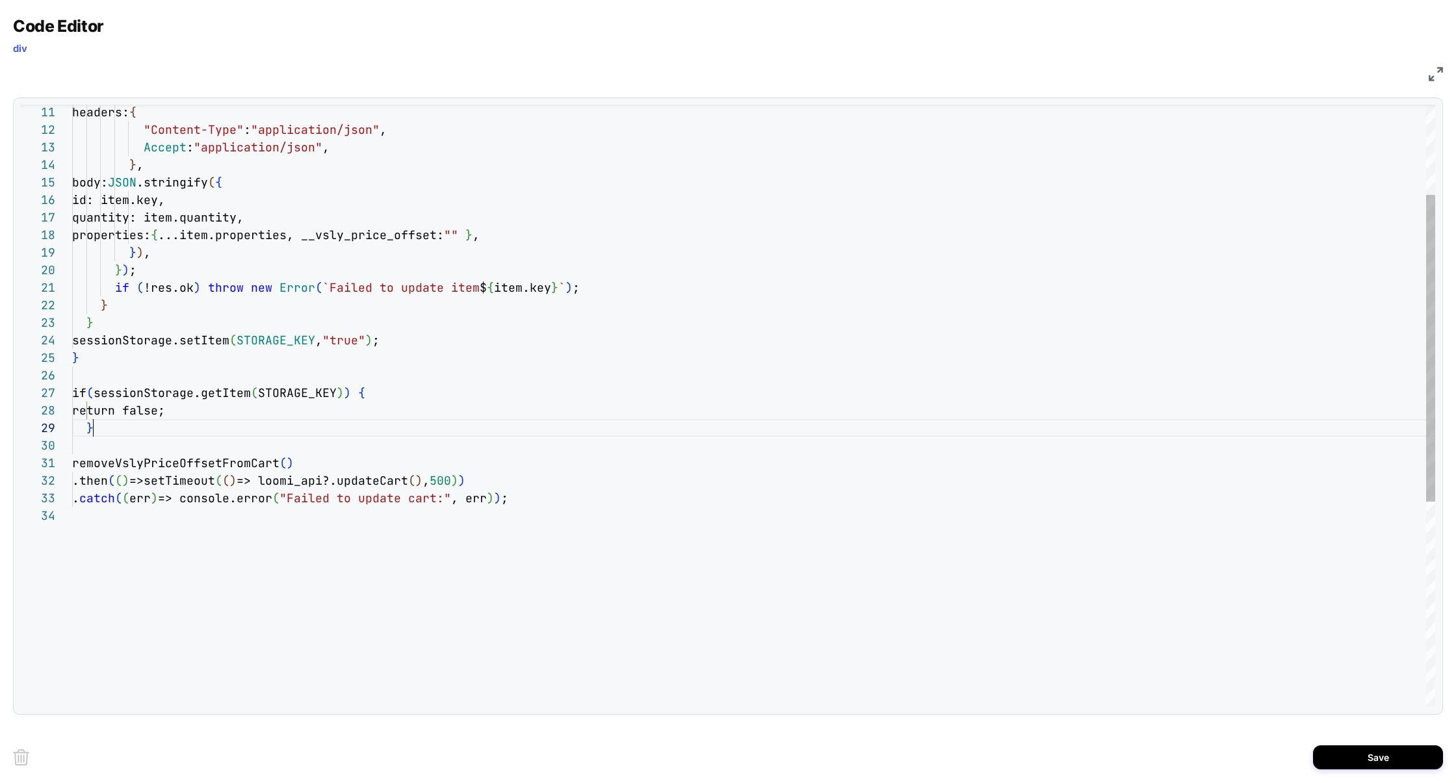
scroll to position [140, 21]
type textarea "**********"
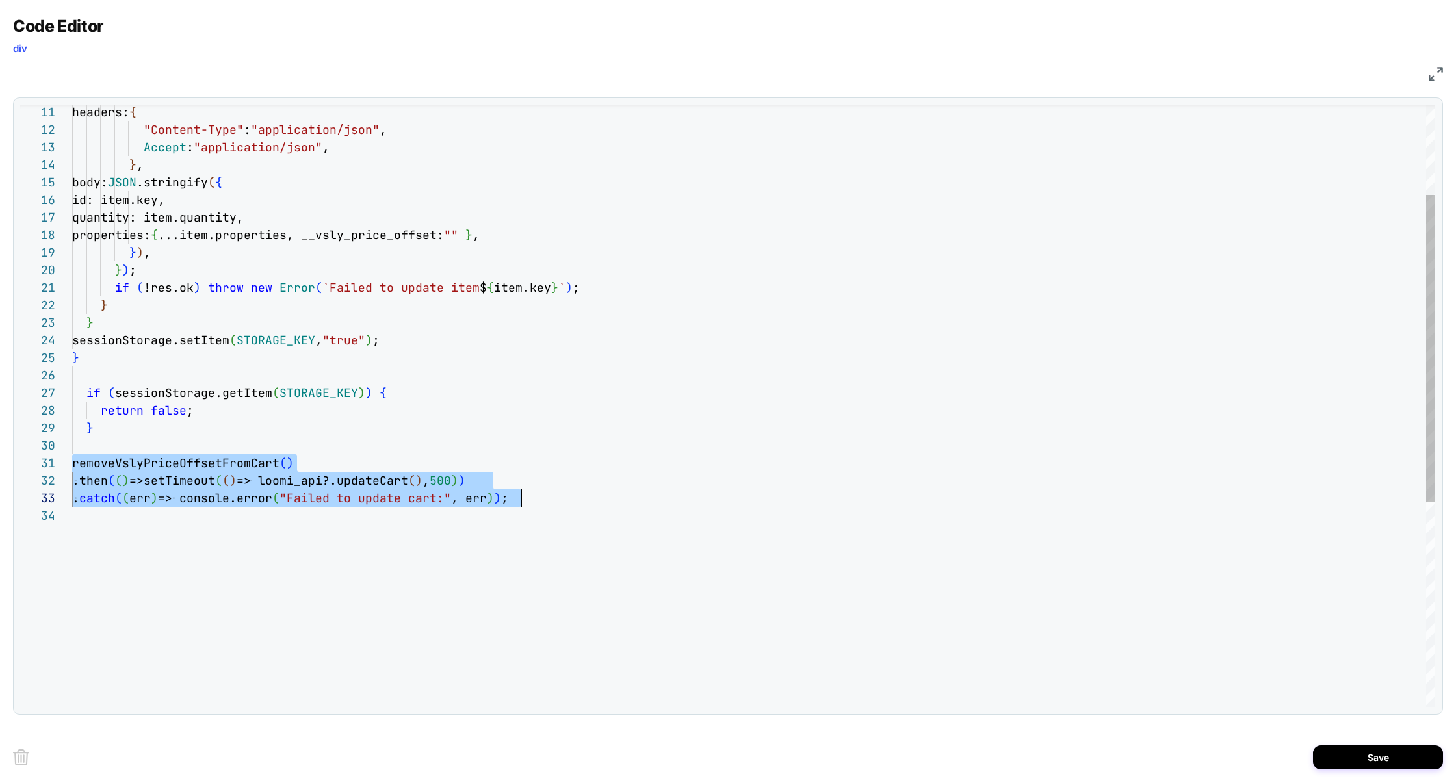
scroll to position [0, 448]
drag, startPoint x: 73, startPoint y: 461, endPoint x: 566, endPoint y: 495, distance: 493.8
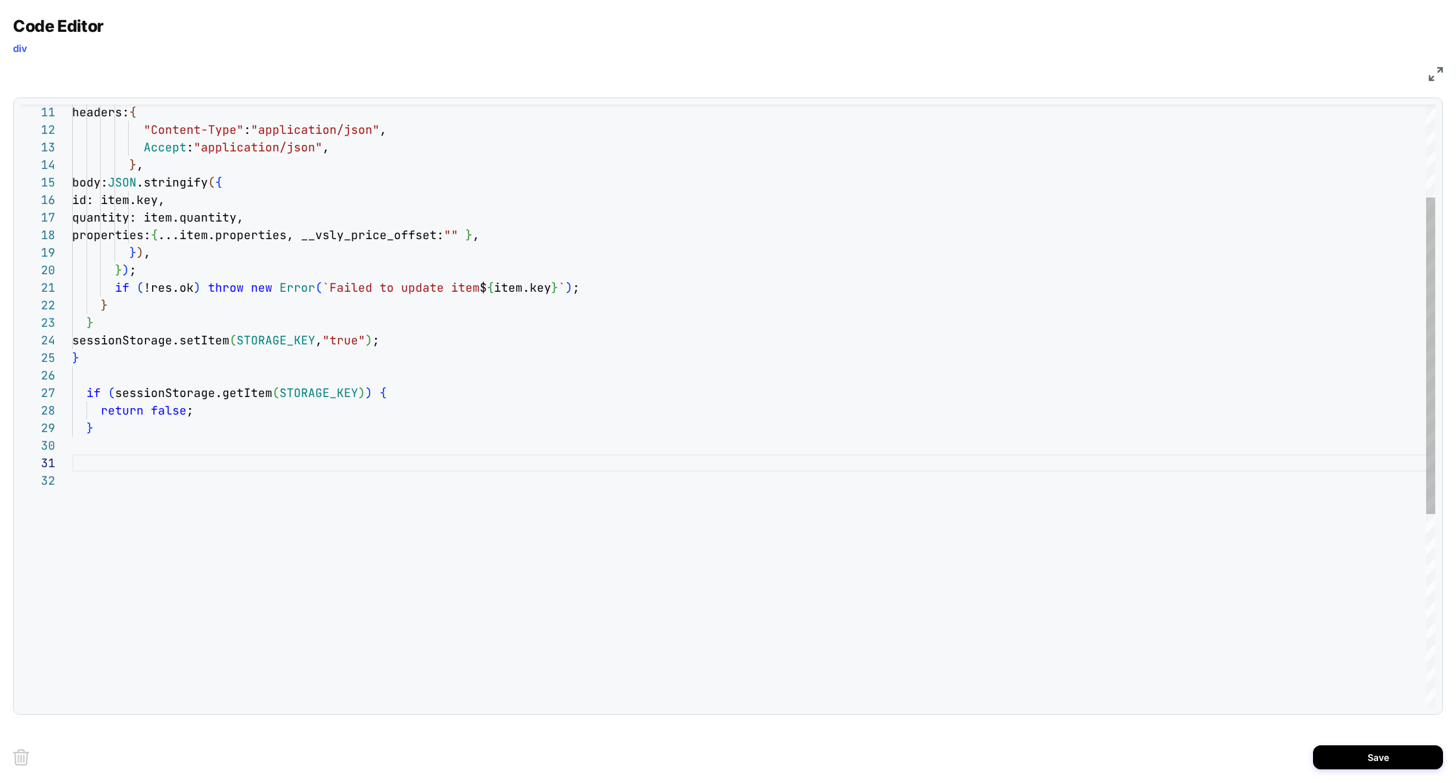
type textarea "**********"
drag, startPoint x: 242, startPoint y: 408, endPoint x: 0, endPoint y: 405, distance: 242.4
click at [0, 405] on div "**********" at bounding box center [728, 391] width 1456 height 783
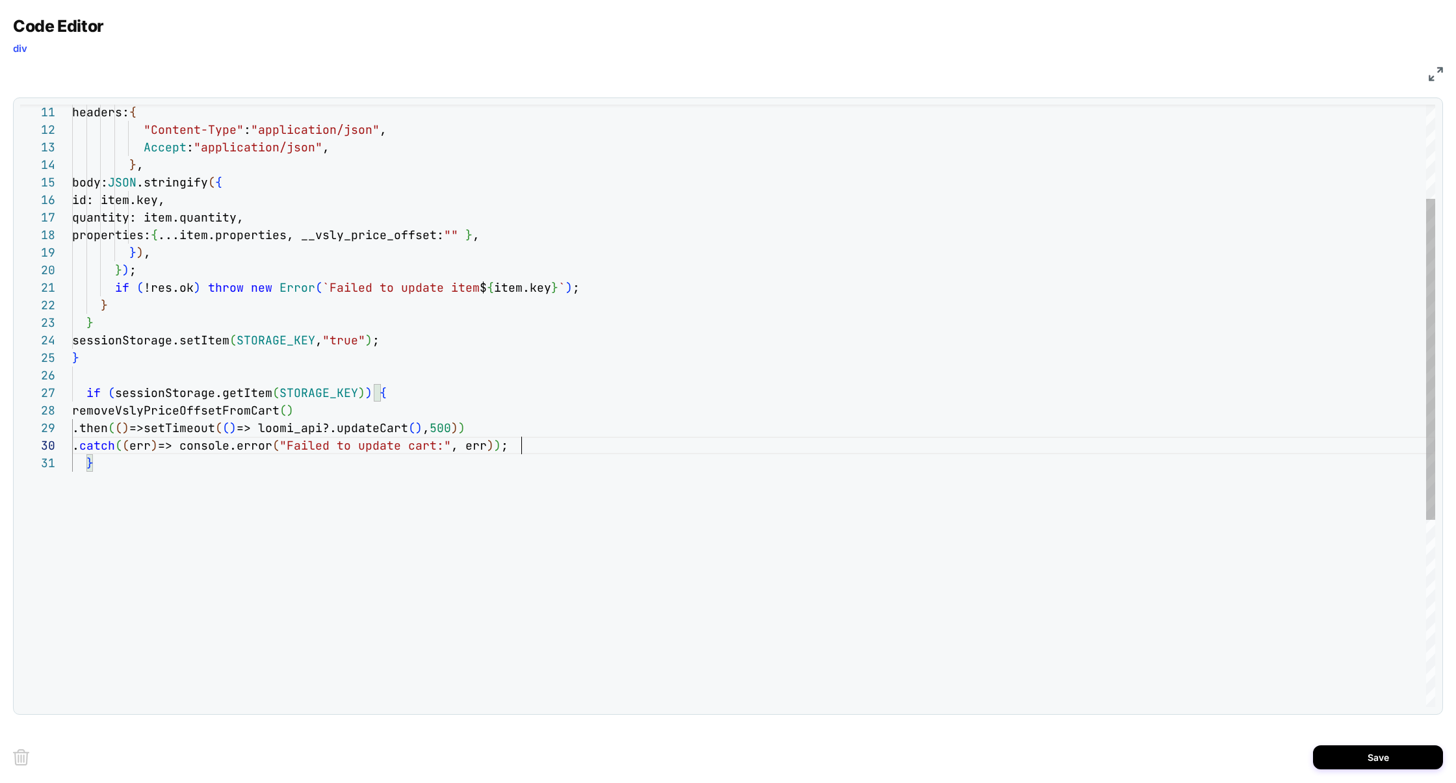
type textarea "*"
click at [1342, 751] on button "Save" at bounding box center [1378, 757] width 130 height 24
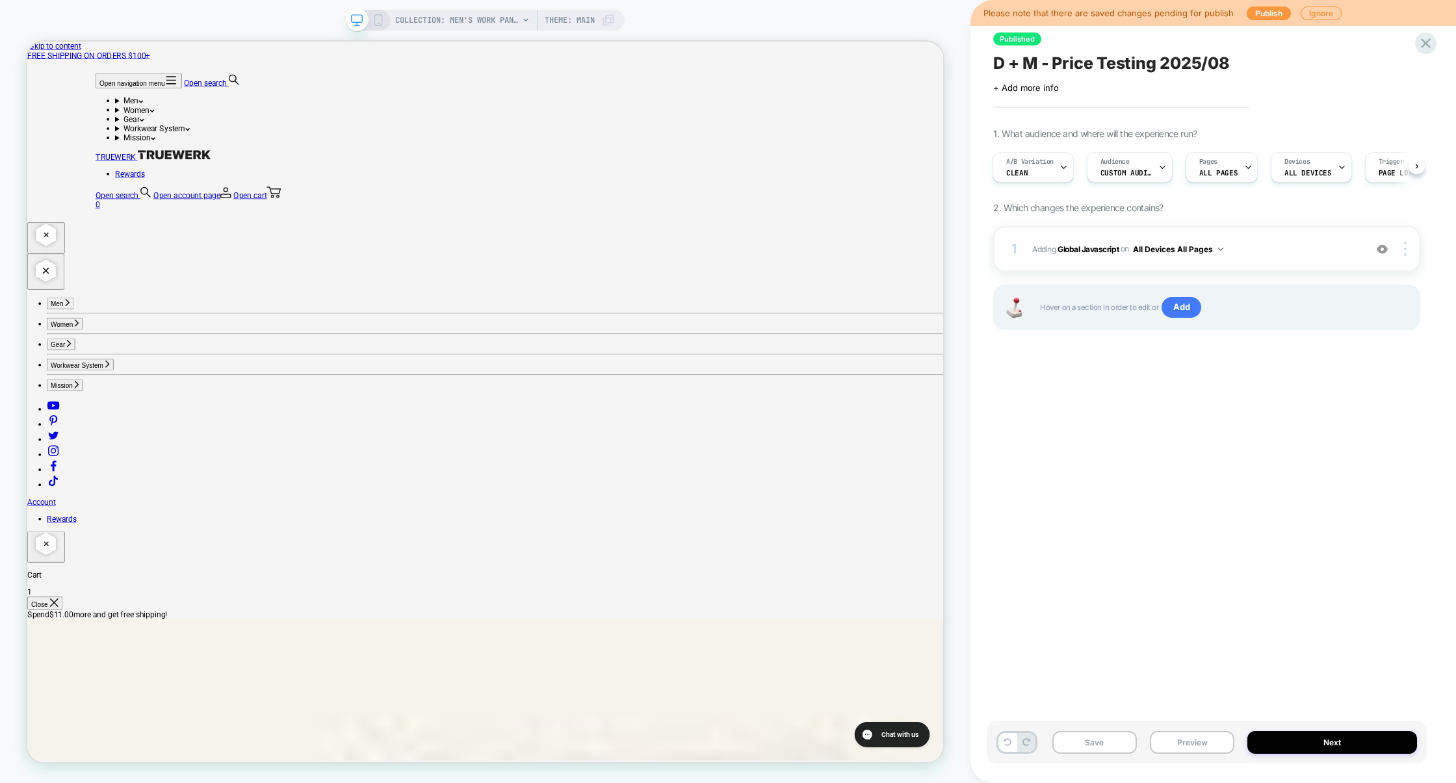
click at [1291, 244] on span "Adding Global Javascript on All Devices All Pages" at bounding box center [1195, 249] width 326 height 16
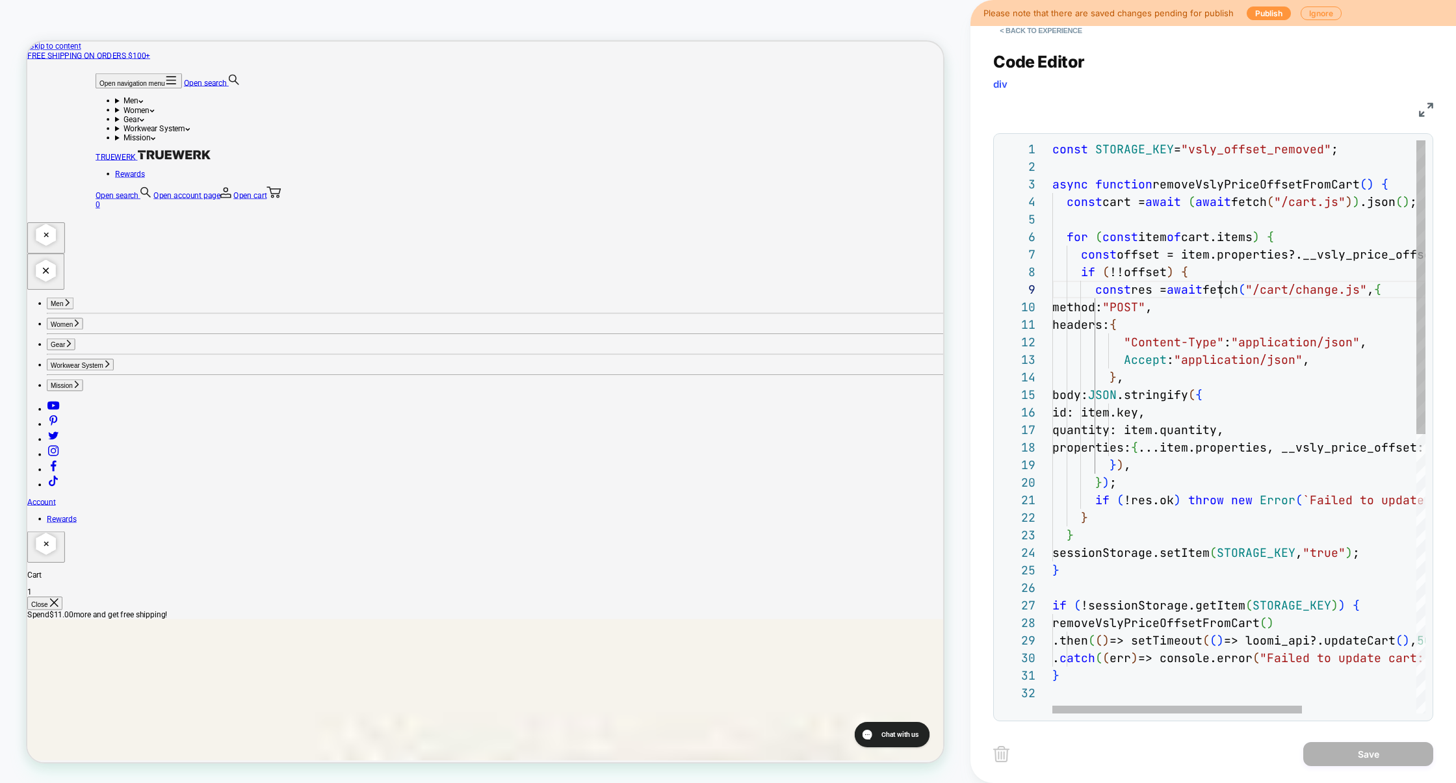
click at [1222, 298] on div "const STORAGE_KEY = "vsly_offset_removed" ; async function removeVslyPriceOffse…" at bounding box center [1323, 698] width 543 height 1117
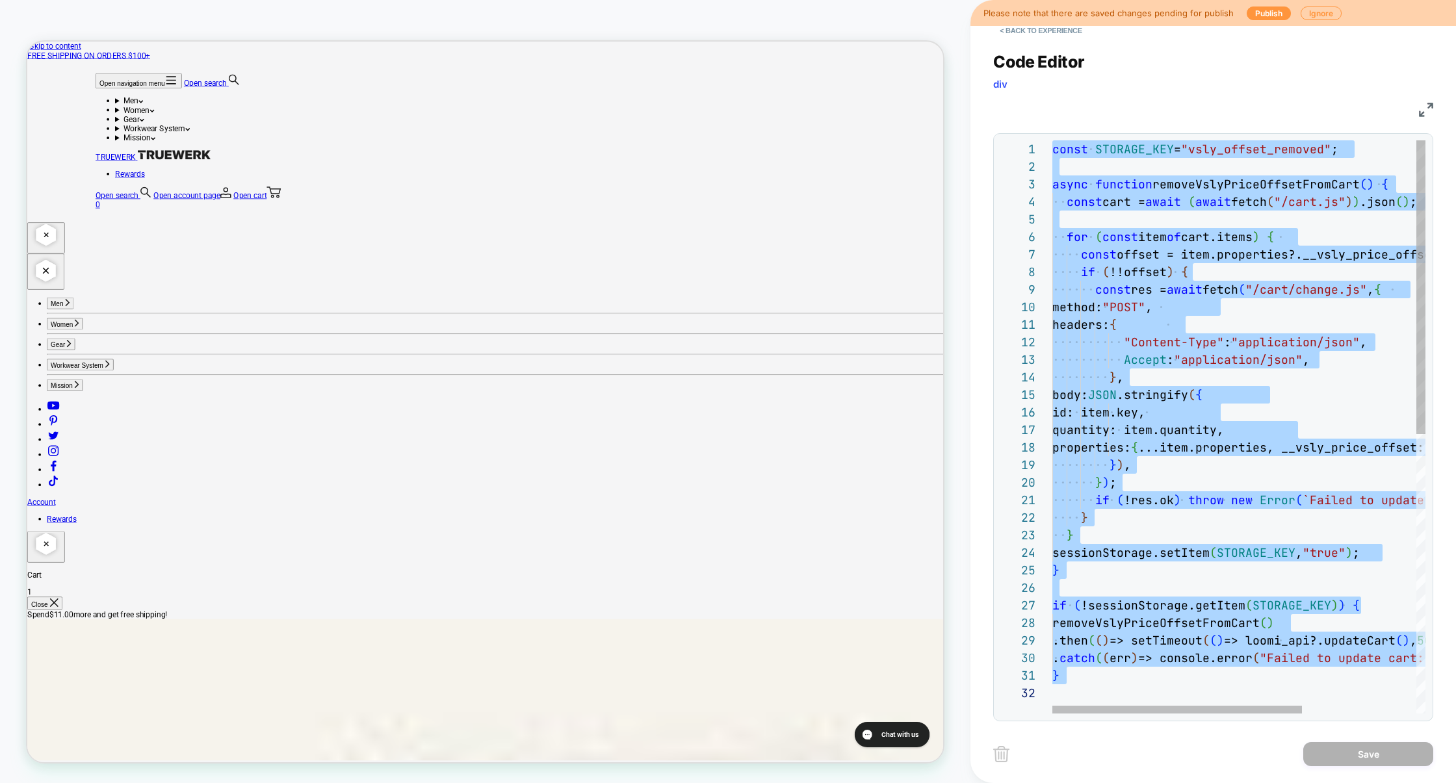
click at [1165, 318] on div "const STORAGE_KEY = "vsly_offset_removed" ; async function removeVslyPriceOffse…" at bounding box center [1323, 698] width 543 height 1117
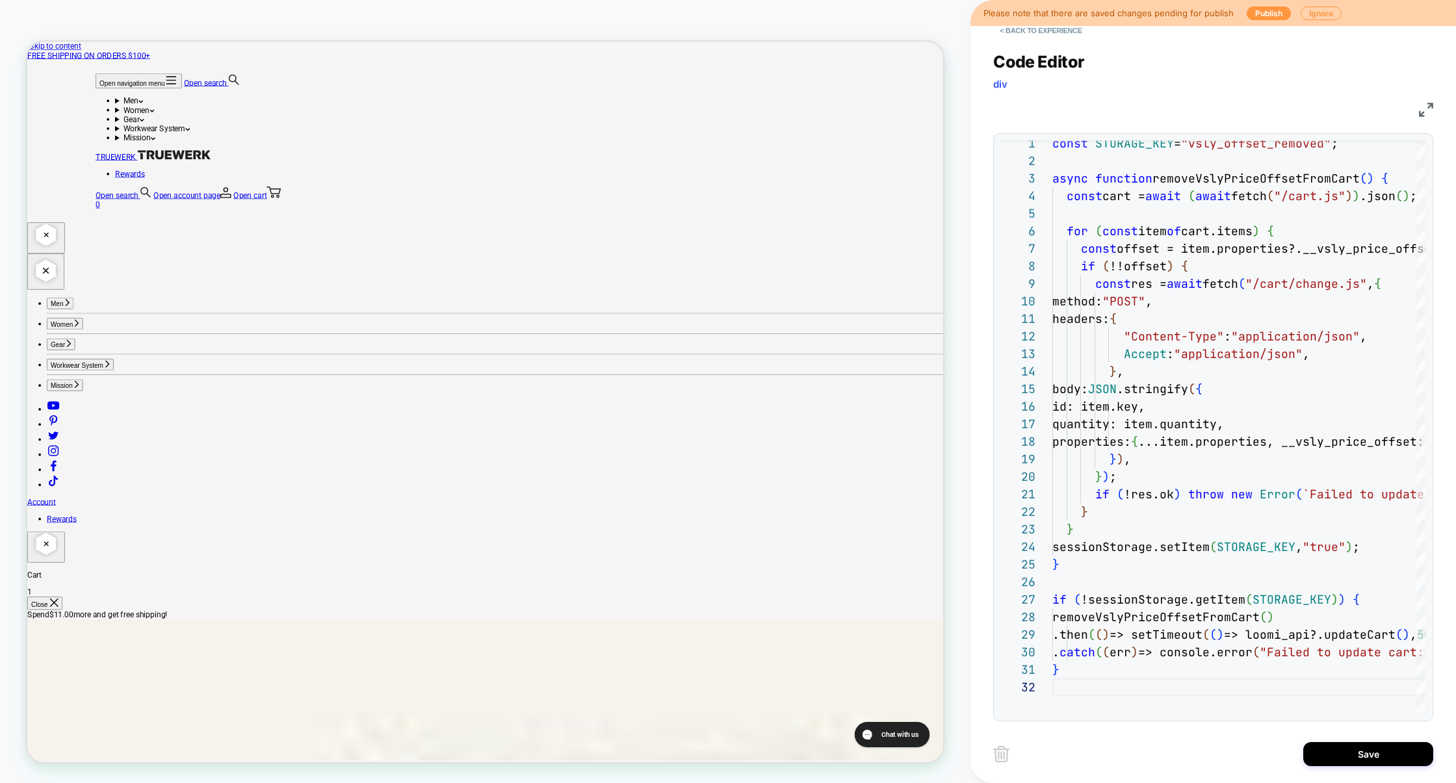
click at [1425, 108] on img at bounding box center [1426, 110] width 14 height 14
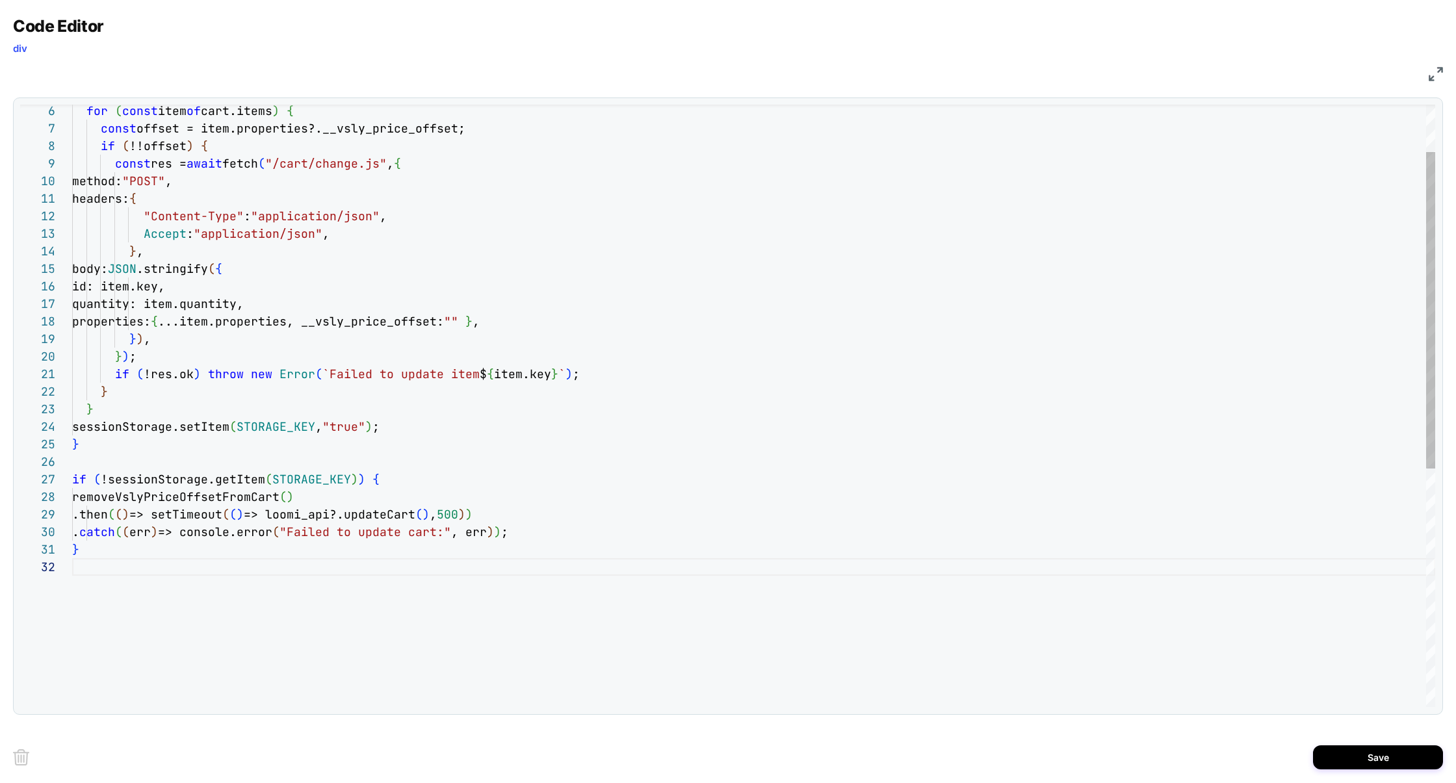
click at [437, 575] on div "const offset = item.properties?.__vsly_price_offset; if ( !!offset ) { const re…" at bounding box center [753, 587] width 1363 height 1146
type textarea "*"
click at [0, 0] on button "Save" at bounding box center [0, 0] width 0 height 0
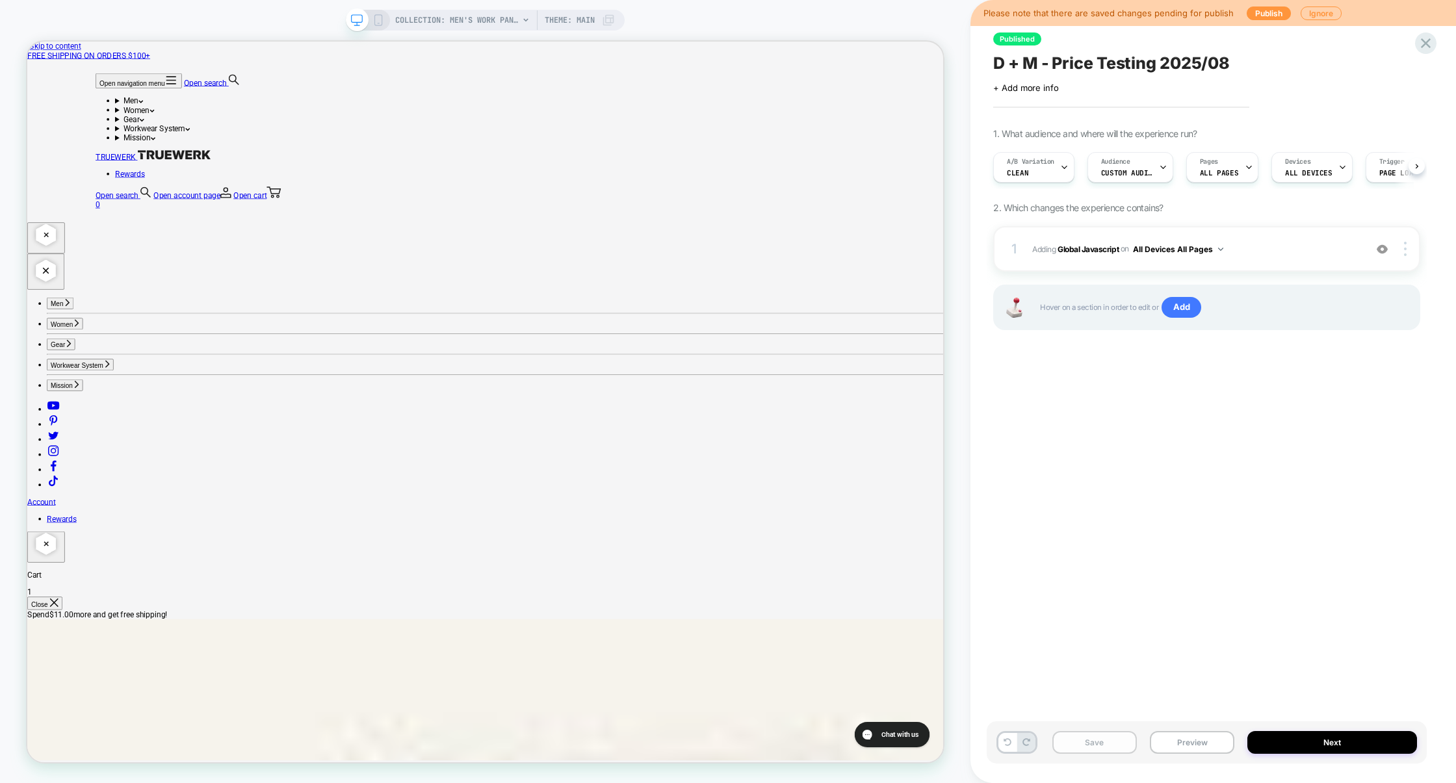
scroll to position [0, 1]
click at [1119, 747] on button "Save" at bounding box center [1094, 742] width 84 height 23
click at [1204, 740] on button "Preview" at bounding box center [1192, 742] width 84 height 23
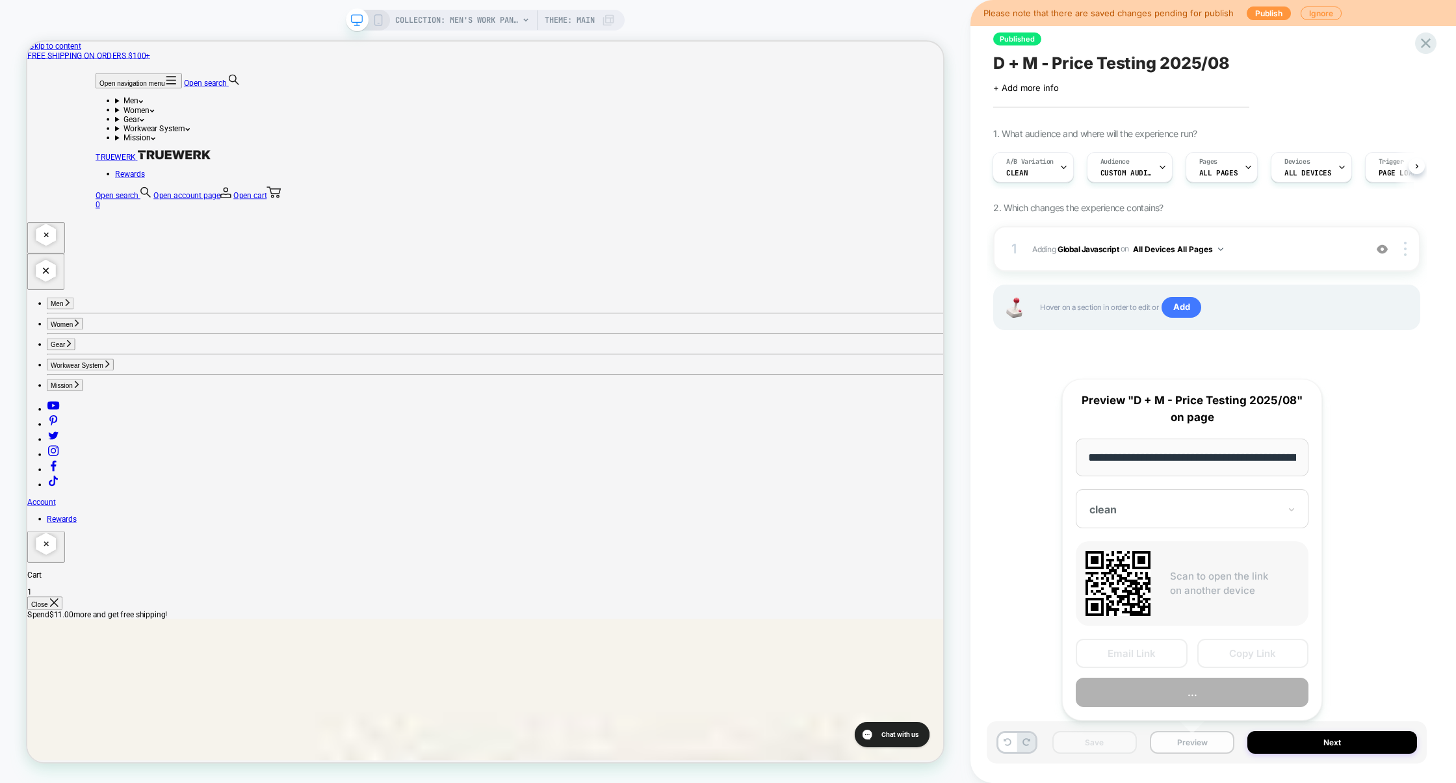
scroll to position [0, 211]
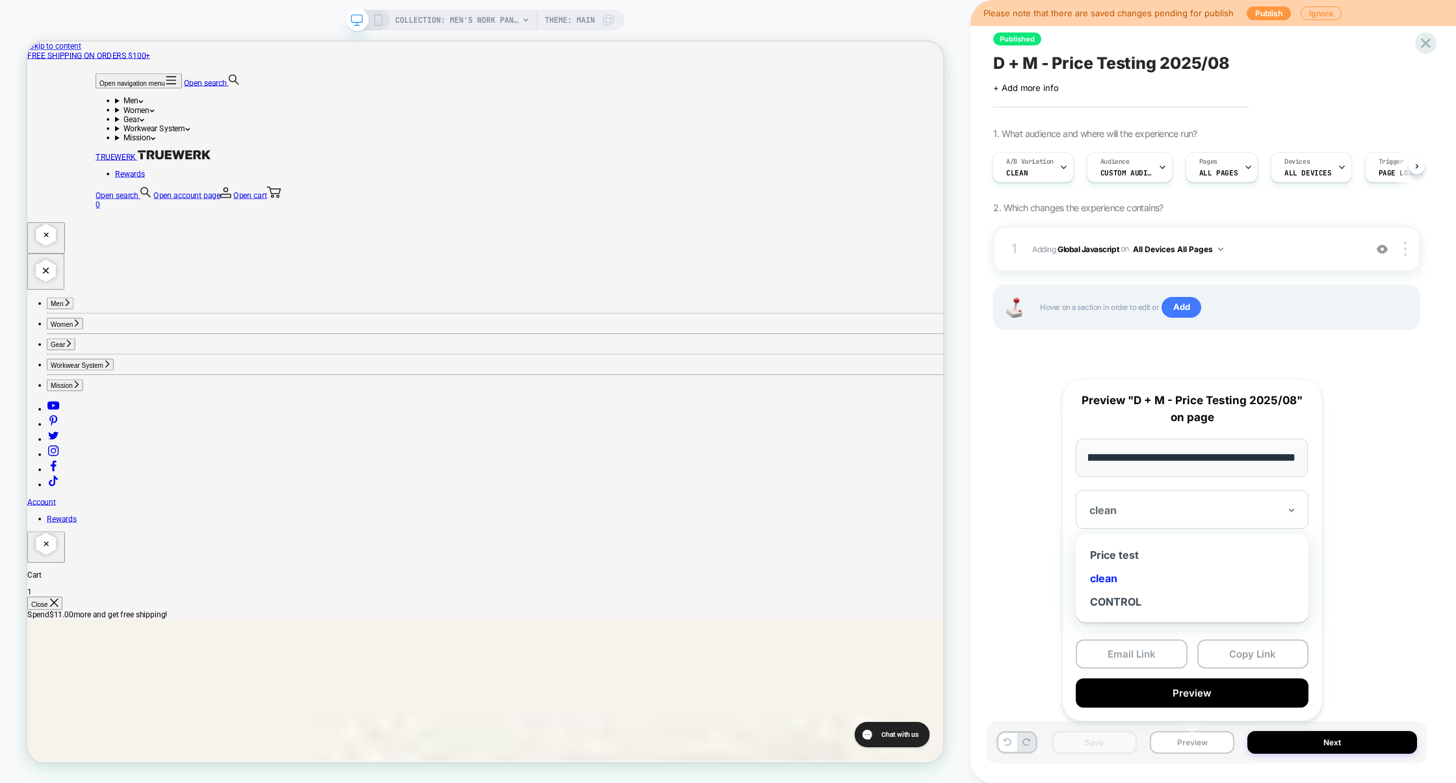
click at [1262, 508] on div at bounding box center [1184, 510] width 190 height 13
click at [1131, 553] on div "Price test" at bounding box center [1192, 554] width 220 height 23
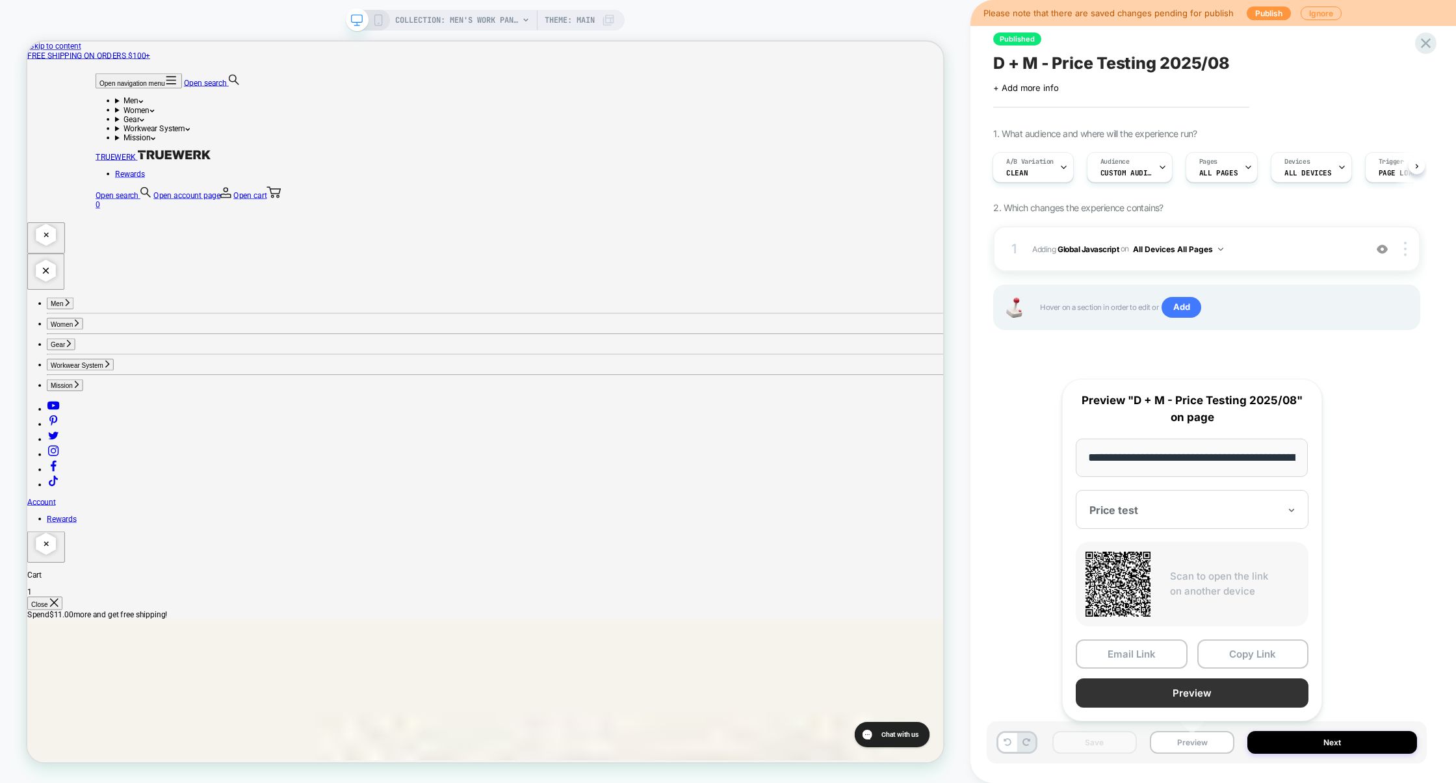
click at [1226, 686] on button "Preview" at bounding box center [1192, 693] width 233 height 29
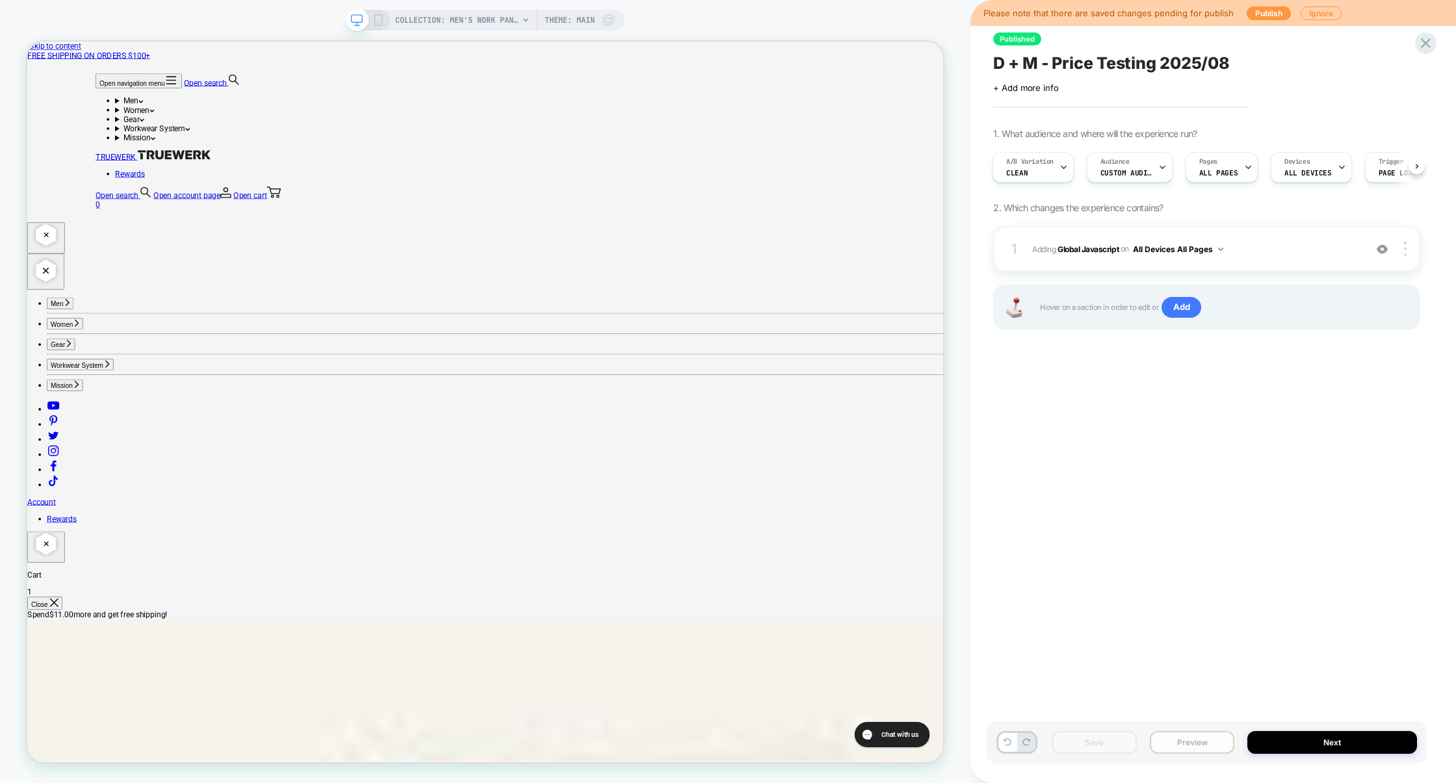
click at [1182, 747] on button "Preview" at bounding box center [1192, 742] width 84 height 23
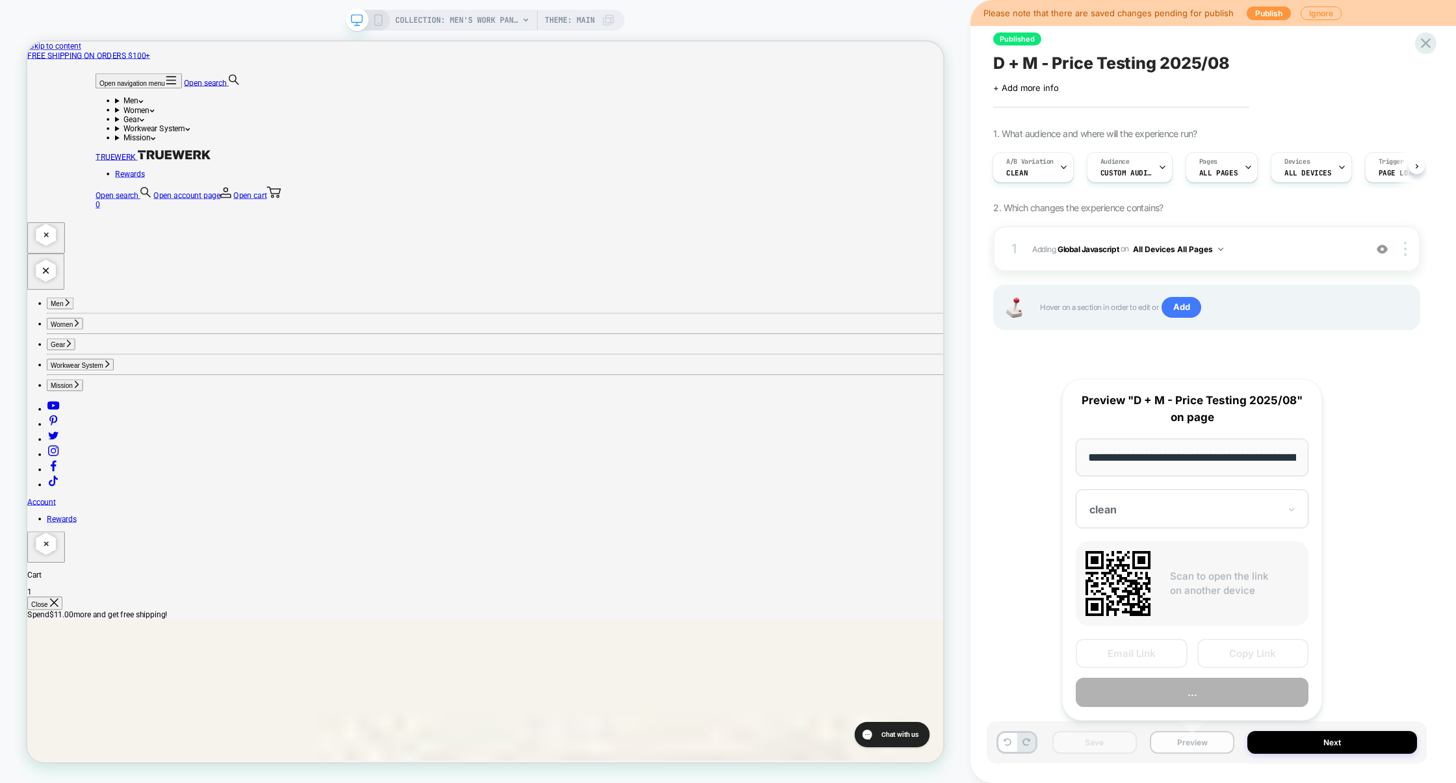
scroll to position [0, 211]
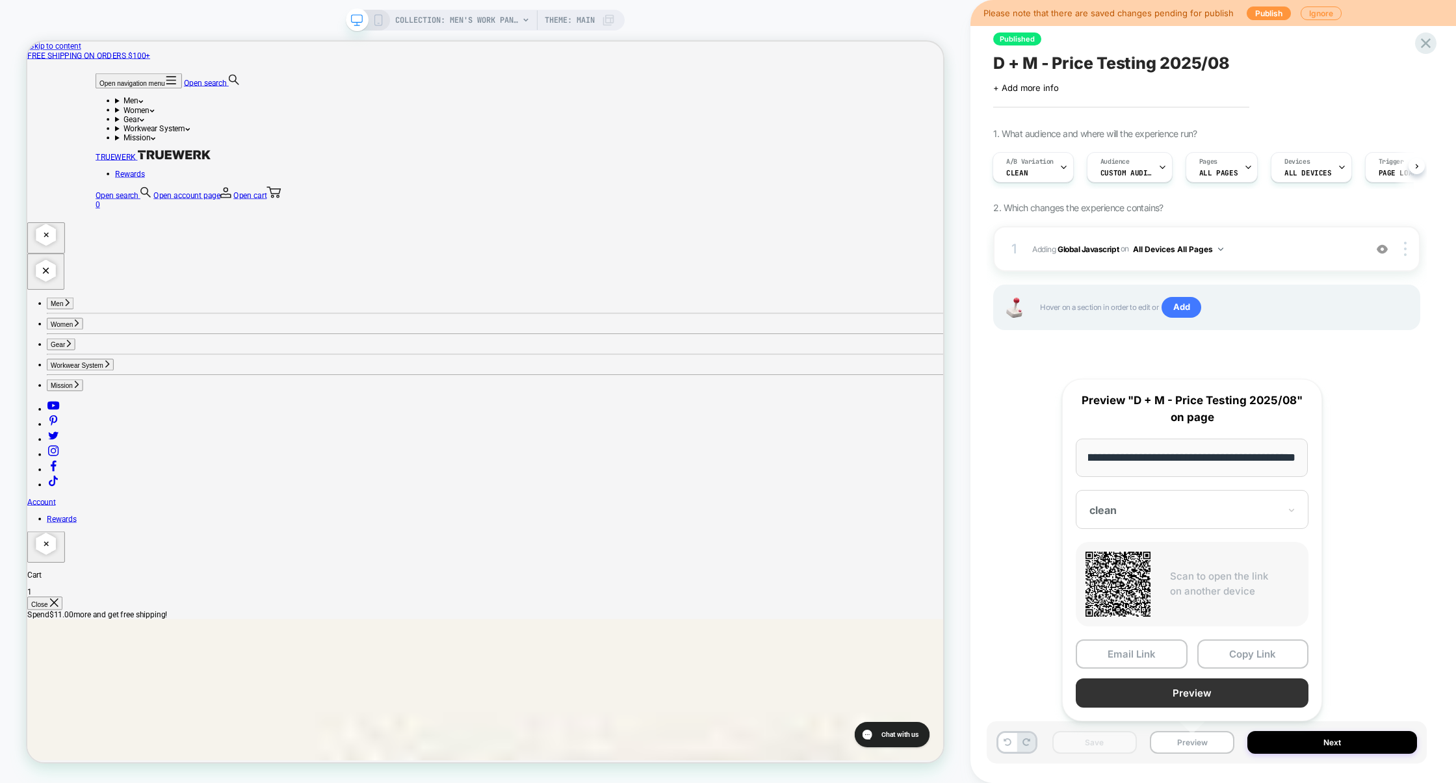
click at [1221, 692] on button "Preview" at bounding box center [1192, 693] width 233 height 29
